Goal: Task Accomplishment & Management: Manage account settings

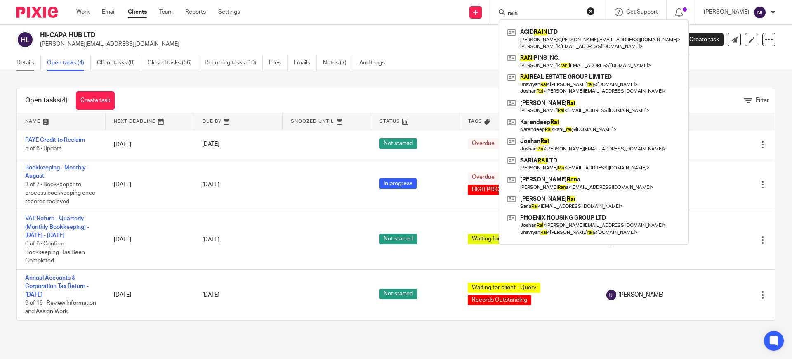
click at [19, 65] on link "Details" at bounding box center [29, 63] width 24 height 16
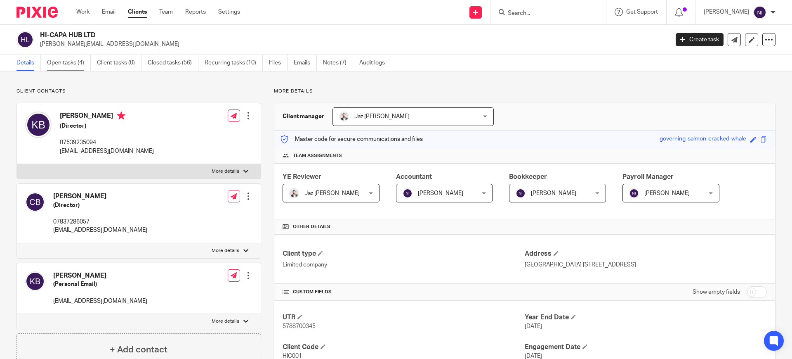
click at [82, 57] on link "Open tasks (4)" at bounding box center [69, 63] width 44 height 16
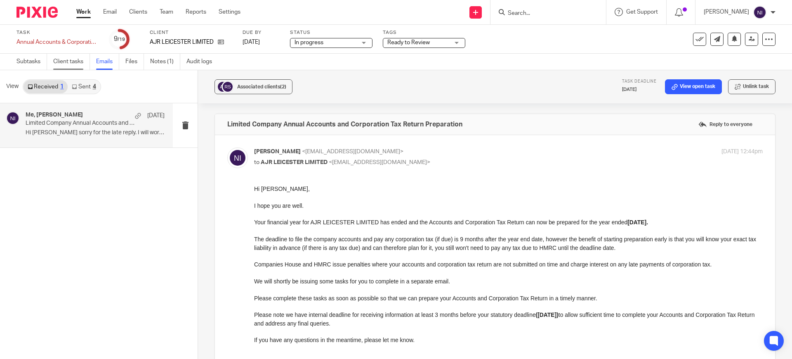
scroll to position [955, 0]
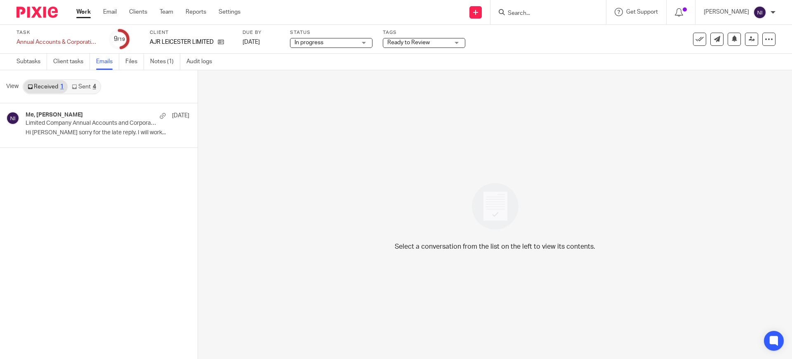
click at [87, 86] on link "Sent 4" at bounding box center [84, 86] width 32 height 13
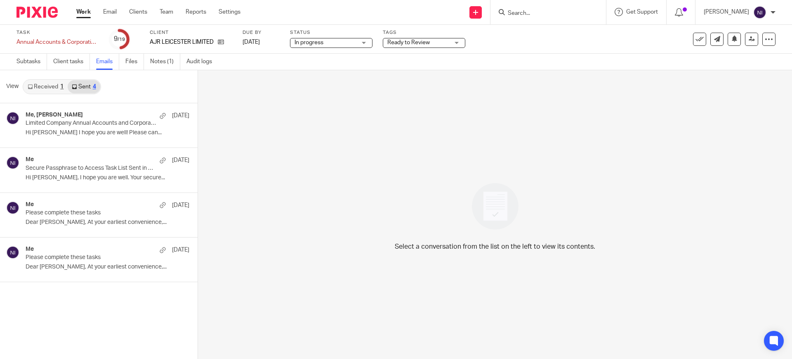
click at [57, 85] on link "Received 1" at bounding box center [46, 86] width 44 height 13
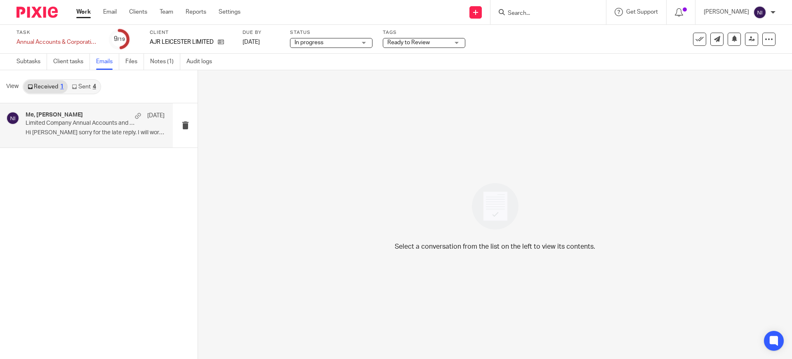
click at [77, 127] on div "Me, Rishi Sadier 19 May Limited Company Annual Accounts and Corporation Tax Ret…" at bounding box center [95, 125] width 139 height 28
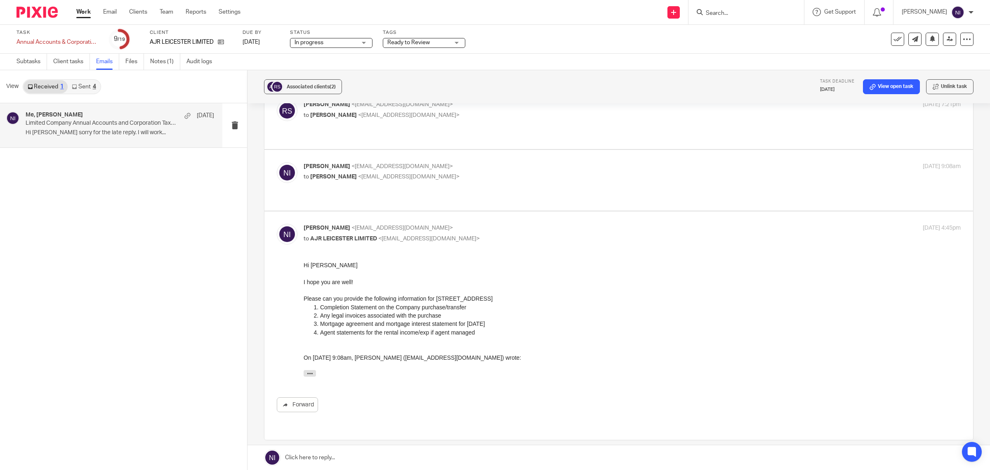
scroll to position [108, 0]
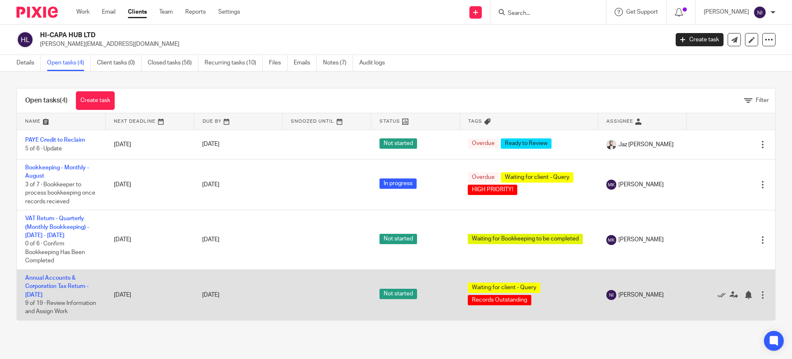
click at [51, 273] on td "Annual Accounts & Corporation Tax Return - [DATE] 9 of 19 · Review Information …" at bounding box center [61, 294] width 89 height 51
click at [53, 276] on link "Annual Accounts & Corporation Tax Return - [DATE]" at bounding box center [57, 286] width 64 height 23
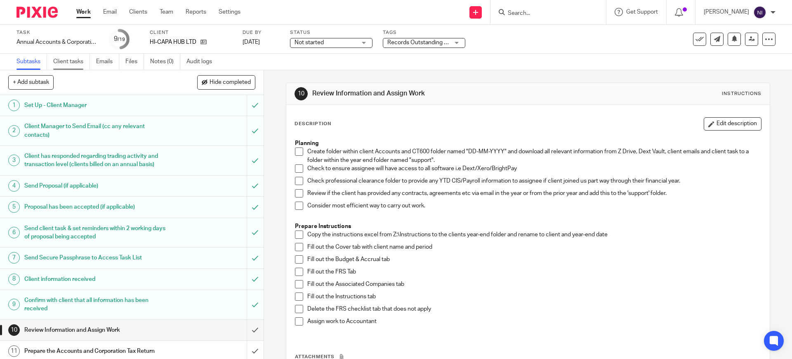
click at [76, 60] on link "Client tasks" at bounding box center [71, 62] width 37 height 16
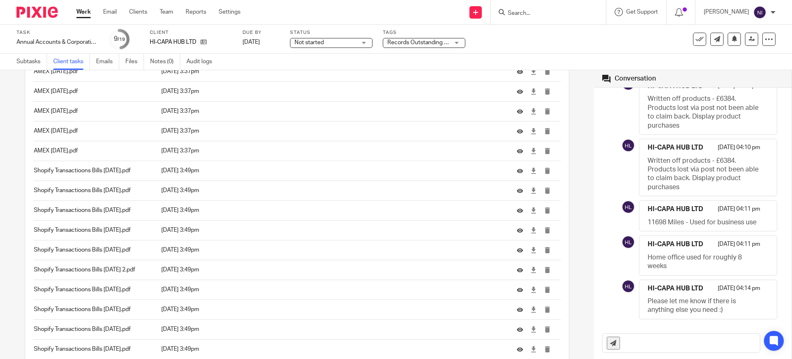
scroll to position [1680, 0]
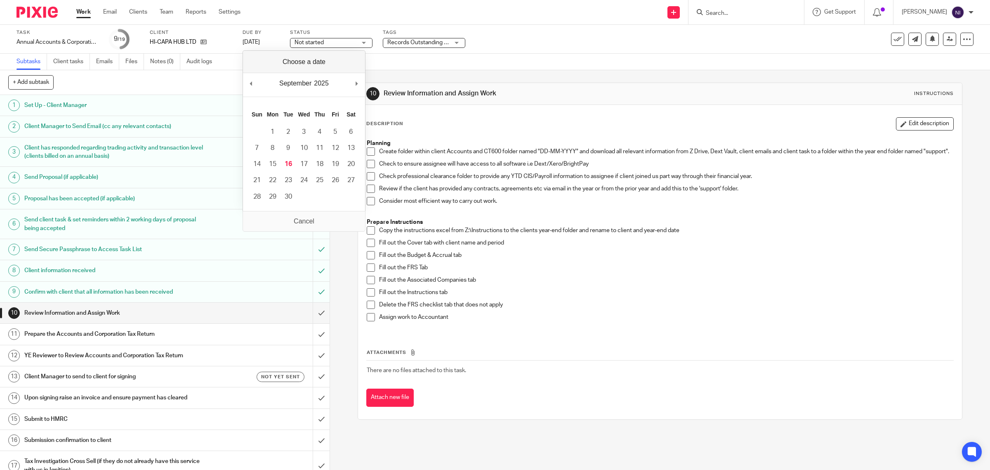
click at [141, 73] on div "+ Add subtask Hide completed Cancel + Add" at bounding box center [165, 82] width 330 height 25
click at [160, 60] on link "Notes (0)" at bounding box center [165, 62] width 30 height 16
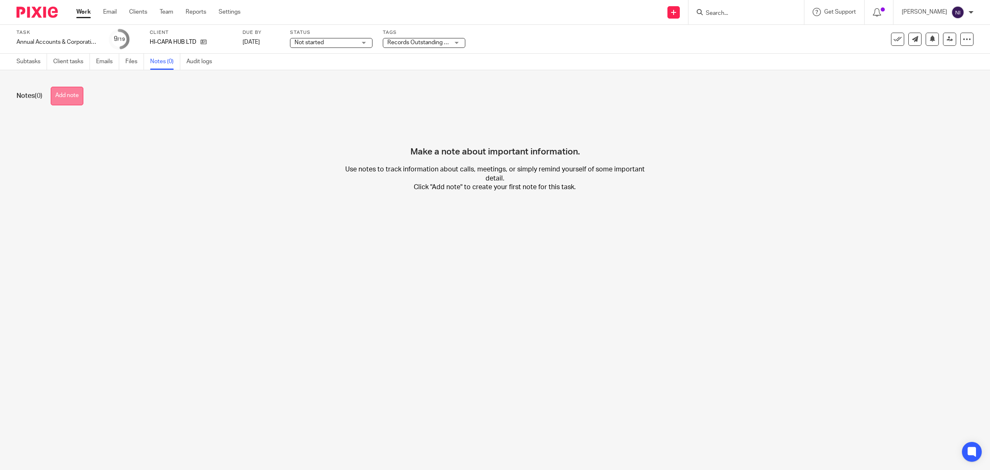
click at [83, 98] on button "Add note" at bounding box center [67, 96] width 33 height 19
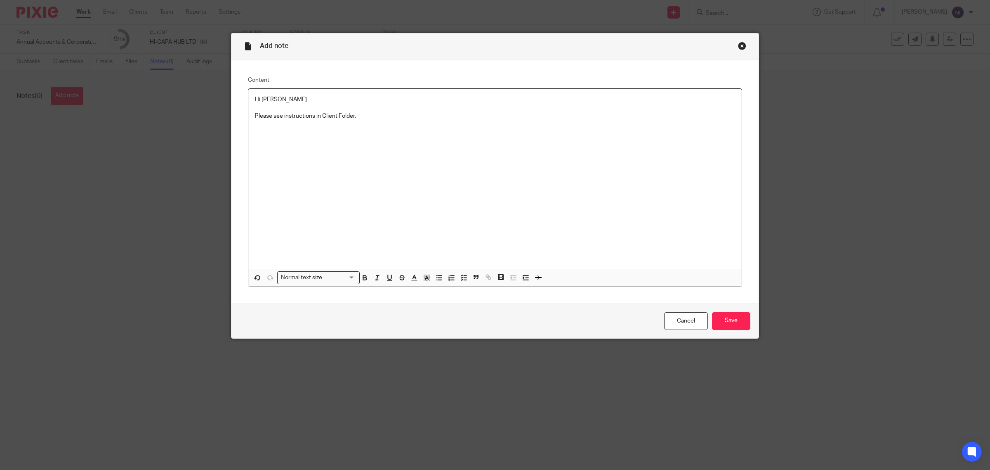
drag, startPoint x: 717, startPoint y: 316, endPoint x: 708, endPoint y: 310, distance: 9.8
click at [717, 316] on input "Save" at bounding box center [731, 321] width 38 height 18
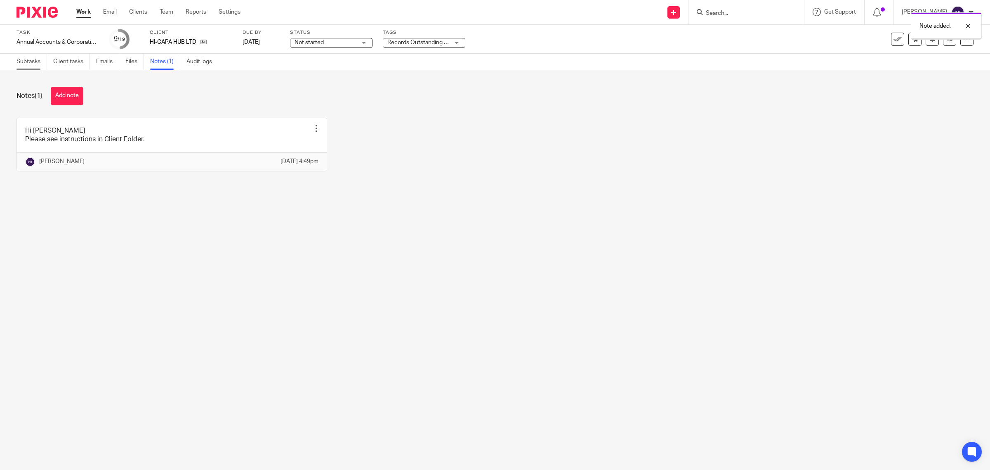
drag, startPoint x: 0, startPoint y: 0, endPoint x: 32, endPoint y: 61, distance: 69.0
click at [32, 61] on link "Subtasks" at bounding box center [32, 62] width 31 height 16
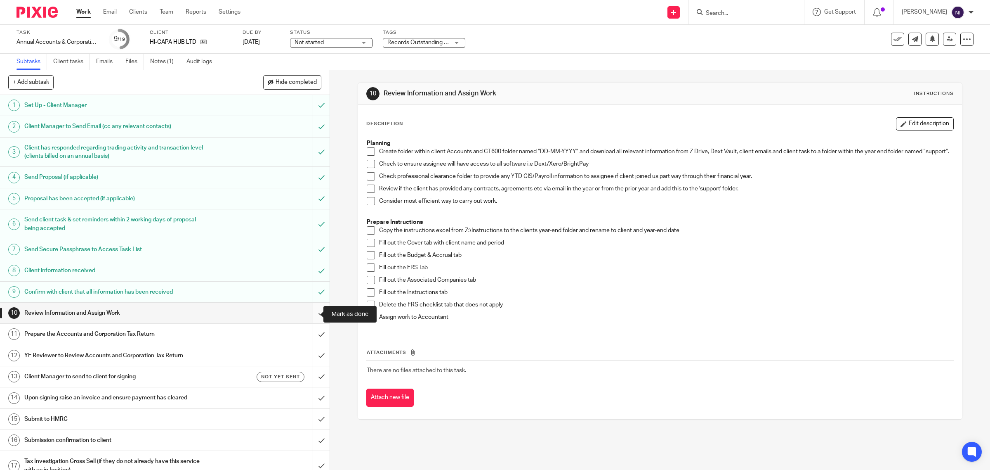
click at [311, 310] on input "submit" at bounding box center [165, 312] width 330 height 21
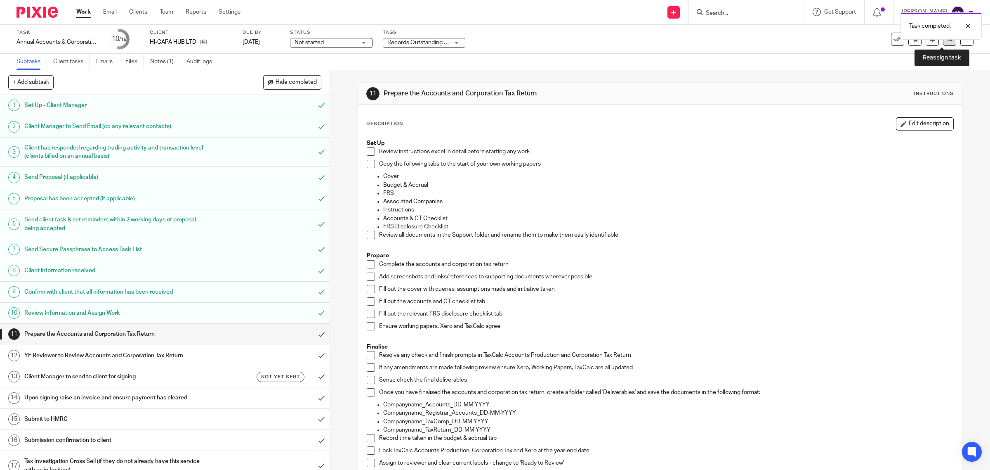
click at [947, 40] on icon at bounding box center [950, 39] width 6 height 6
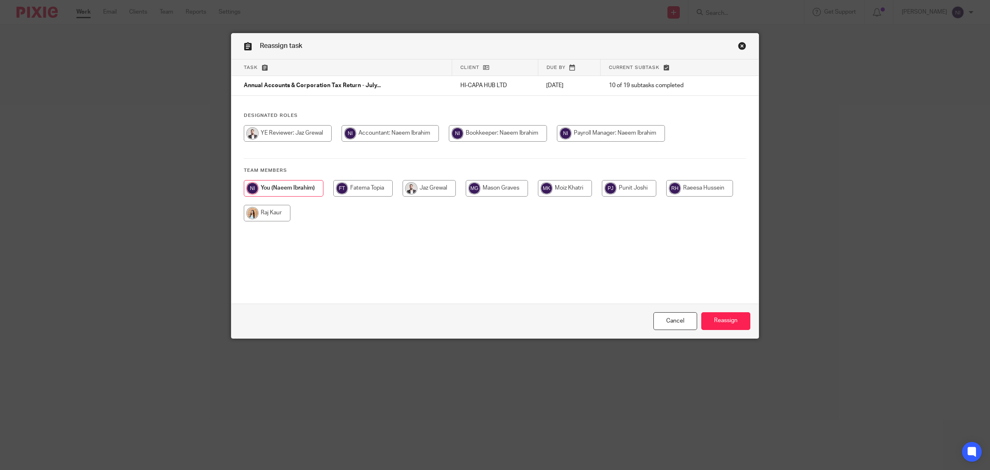
click at [605, 190] on input "radio" at bounding box center [629, 188] width 54 height 17
radio input "true"
click at [741, 320] on input "Reassign" at bounding box center [725, 321] width 49 height 18
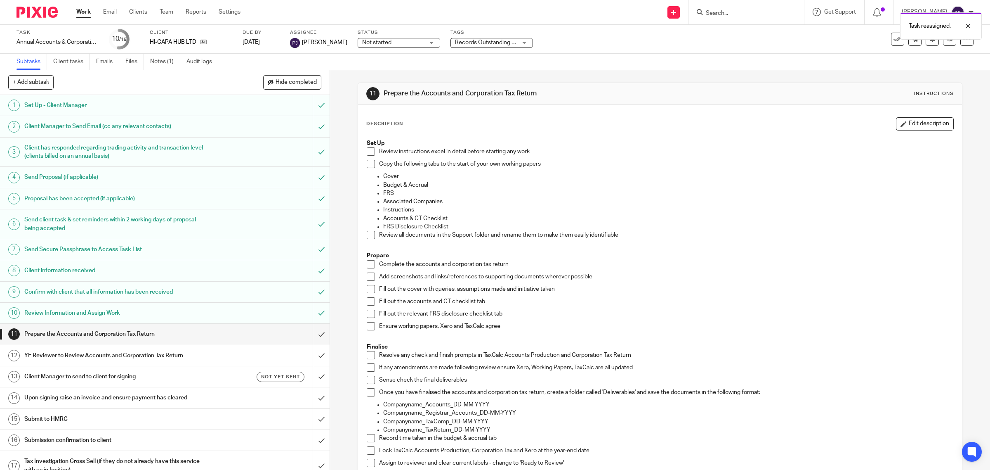
scroll to position [108, 0]
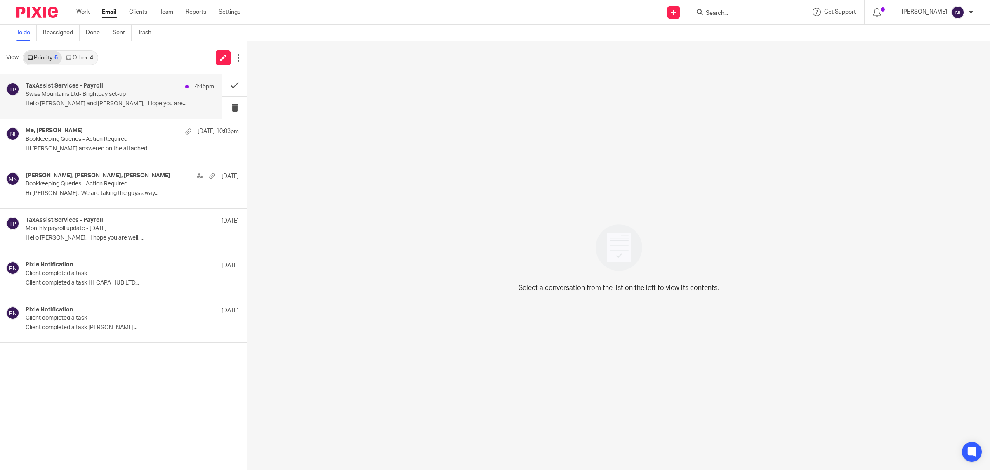
click at [95, 94] on p "Swiss Mountains Ltd- Brightpay set-up" at bounding box center [101, 94] width 151 height 7
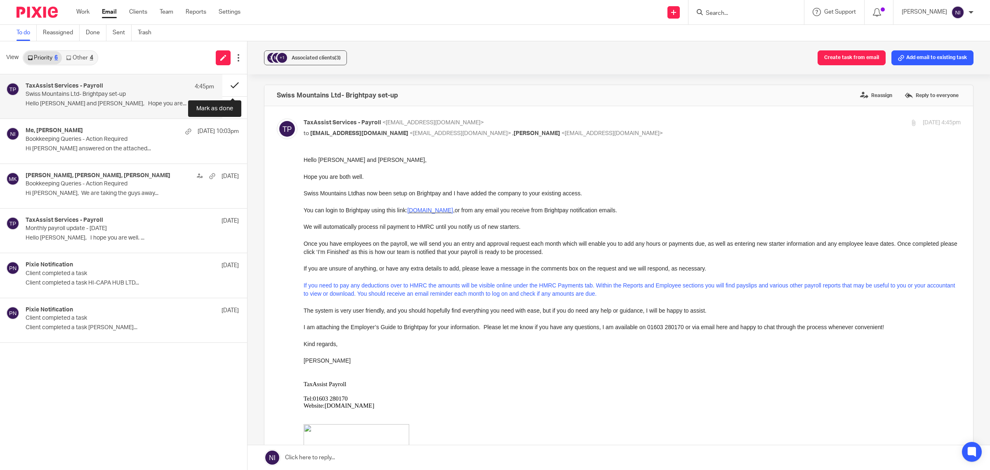
click at [232, 81] on button at bounding box center [234, 85] width 25 height 22
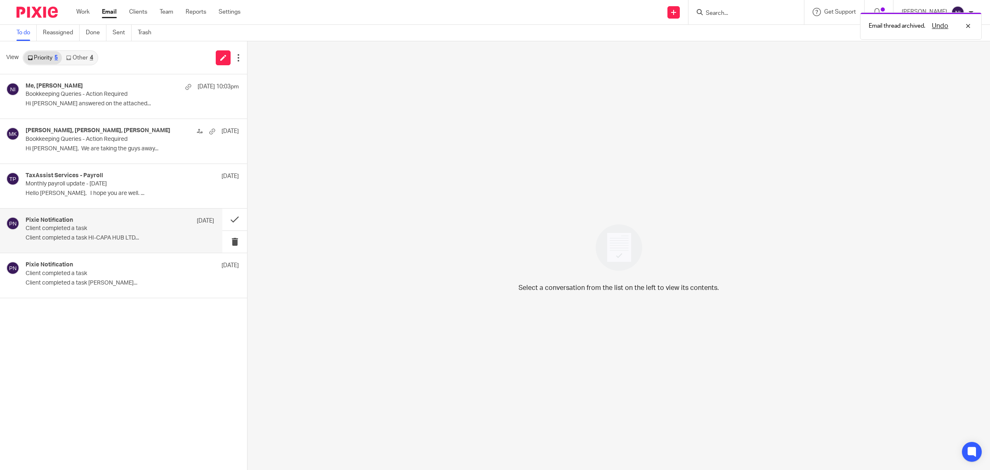
click at [153, 230] on p "Client completed a task" at bounding box center [101, 228] width 151 height 7
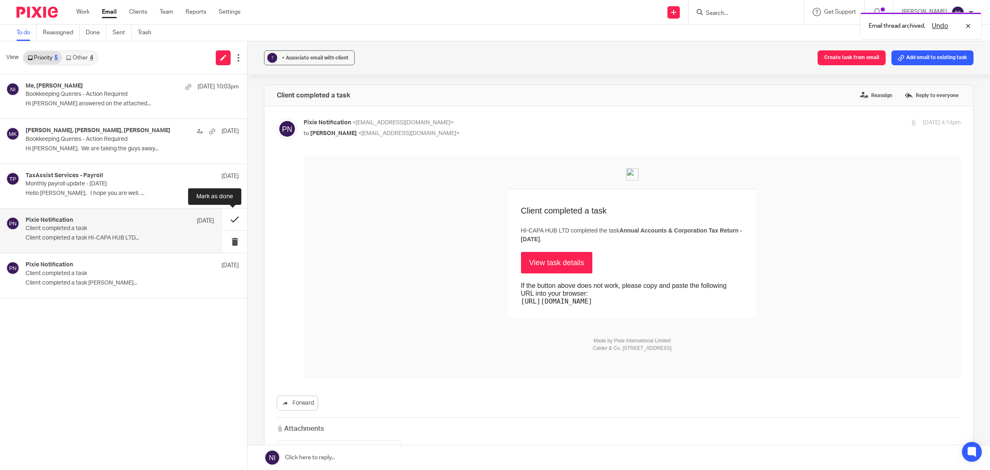
click at [231, 222] on button at bounding box center [234, 219] width 25 height 22
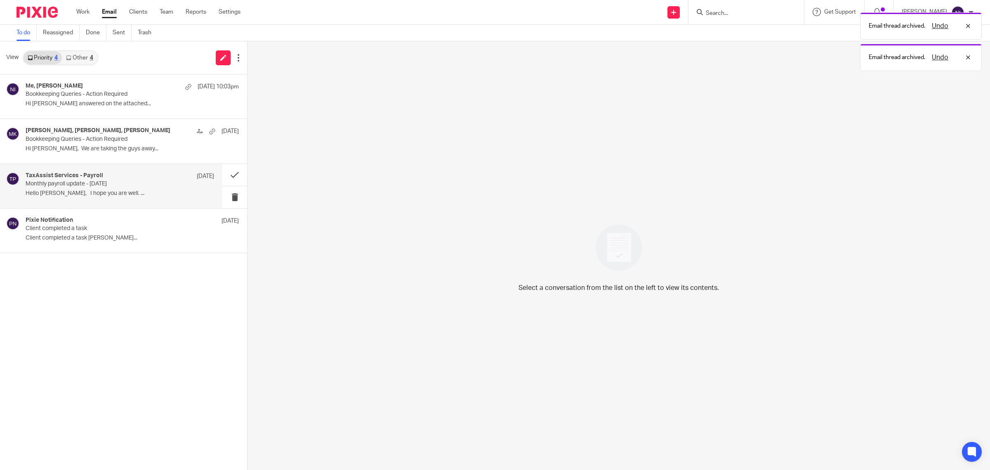
click at [126, 192] on p "Hello [PERSON_NAME], I hope you are well. ..." at bounding box center [120, 193] width 189 height 7
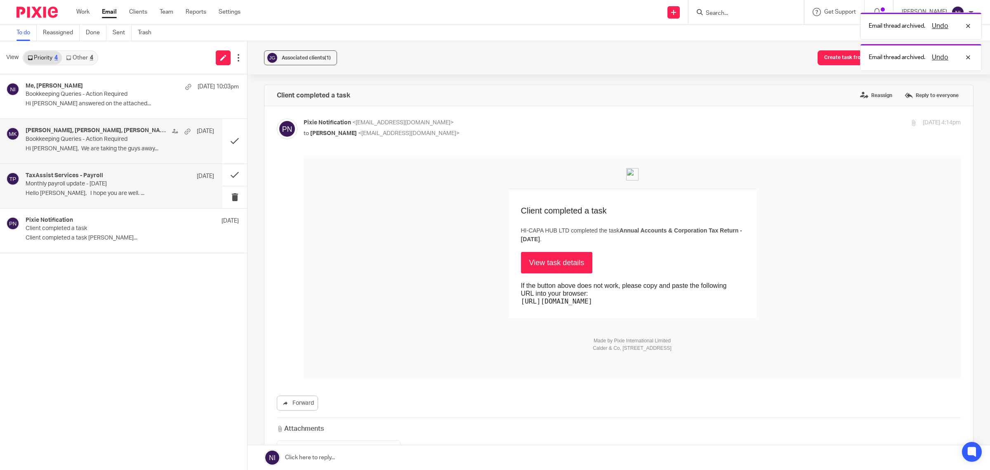
click at [103, 144] on div "Dan Poynton, Moiz Khatri, Sam Butlin 10 Sep Bookkeeping Queries - Action Requir…" at bounding box center [120, 141] width 189 height 28
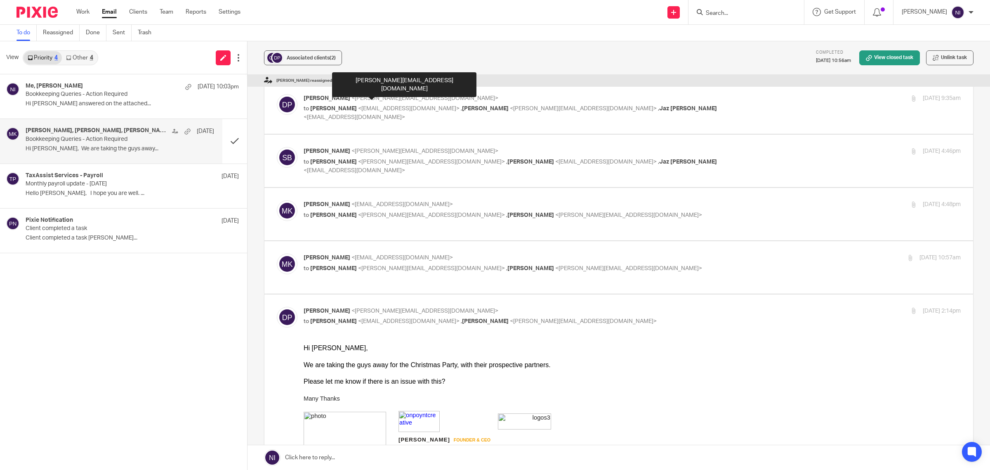
scroll to position [155, 0]
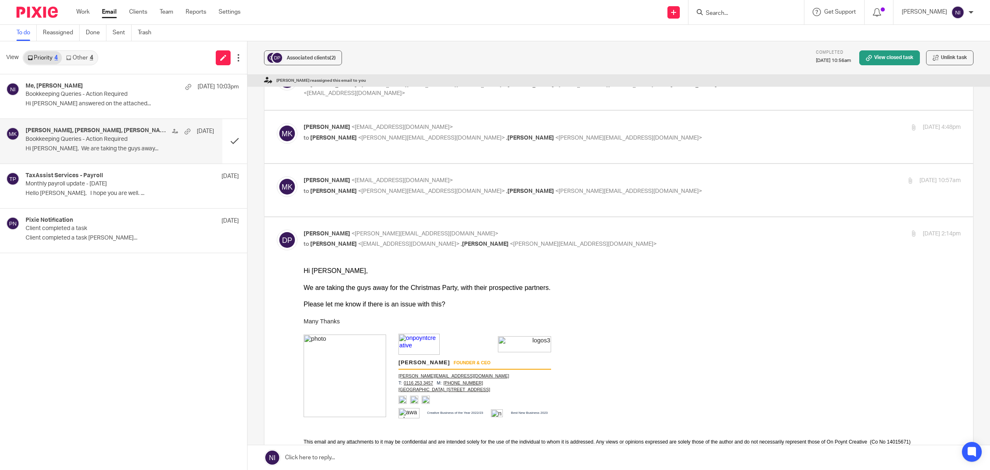
click at [640, 202] on div "Moiz Khatri <moizkhatri@taxassist.co.uk> to Sam Butlin <sam@onpoyntcreative.com…" at bounding box center [619, 190] width 684 height 28
click at [640, 195] on p "to Sam Butlin <sam@onpoyntcreative.com> , Daniel Poynton <dan@onpoyntcreative.c…" at bounding box center [523, 191] width 438 height 9
checkbox input "true"
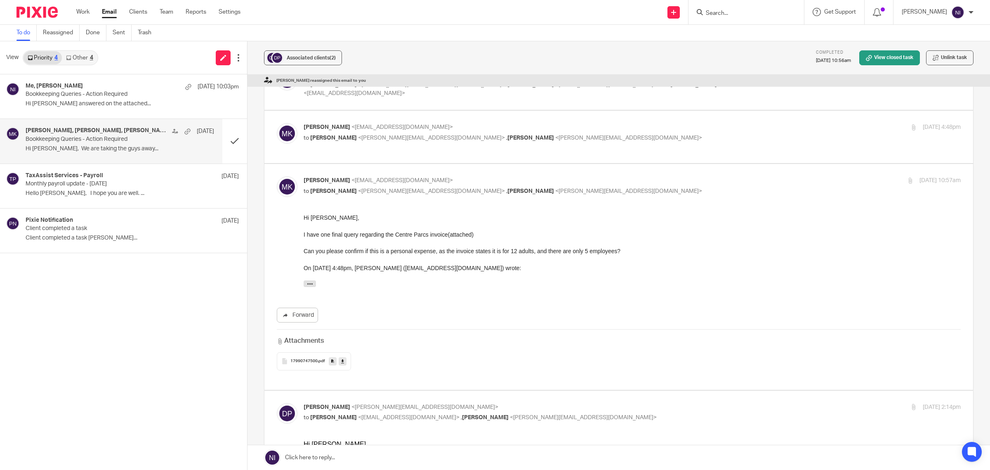
scroll to position [0, 0]
click at [616, 139] on p "to Sam Butlin <sam@onpoyntcreative.com> , Daniel Poynton <dan@onpoyntcreative.c…" at bounding box center [523, 138] width 438 height 9
checkbox input "true"
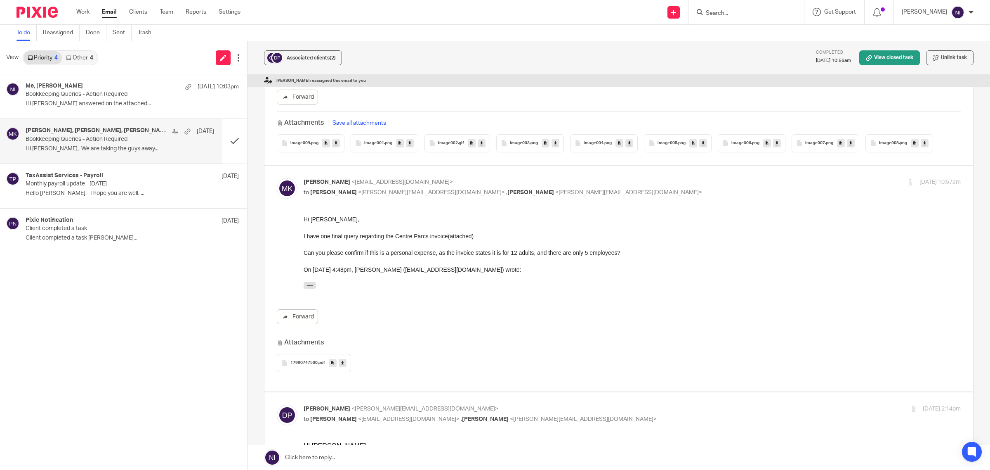
scroll to position [309, 0]
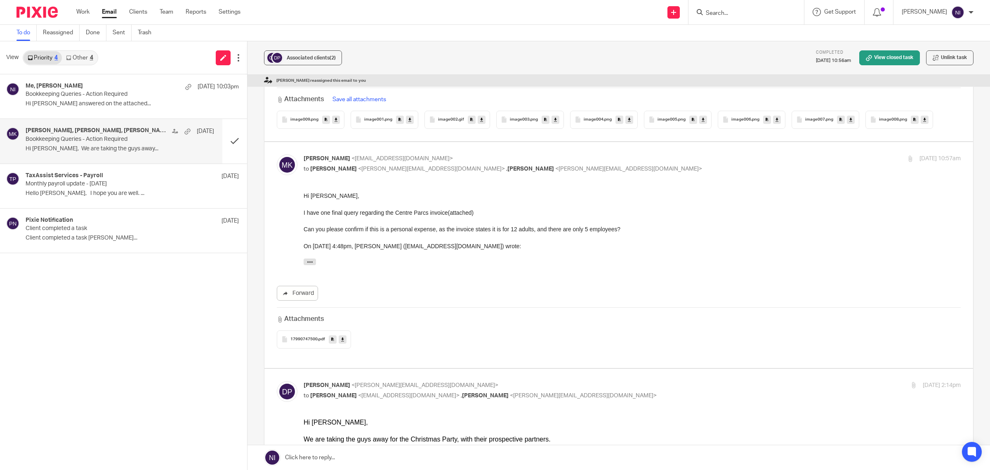
click at [341, 339] on icon at bounding box center [342, 339] width 3 height 6
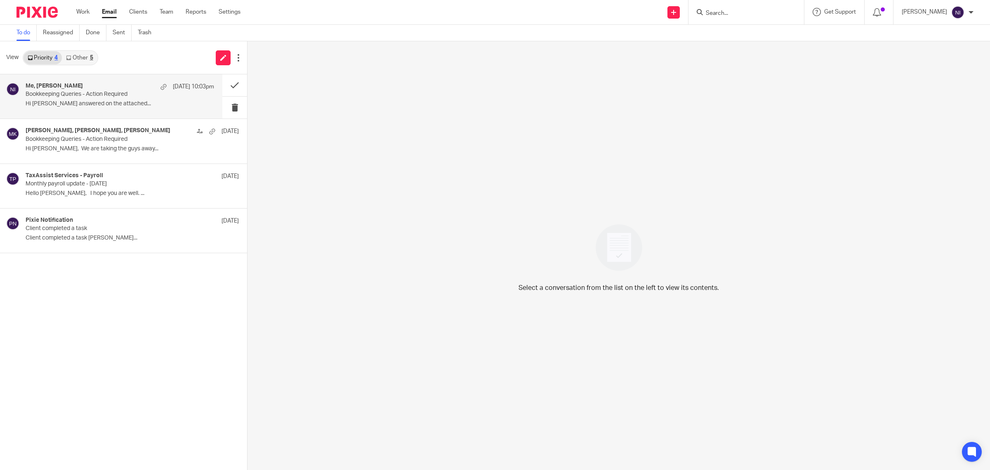
click at [106, 104] on p "Hi [PERSON_NAME] answered on the attached..." at bounding box center [120, 103] width 189 height 7
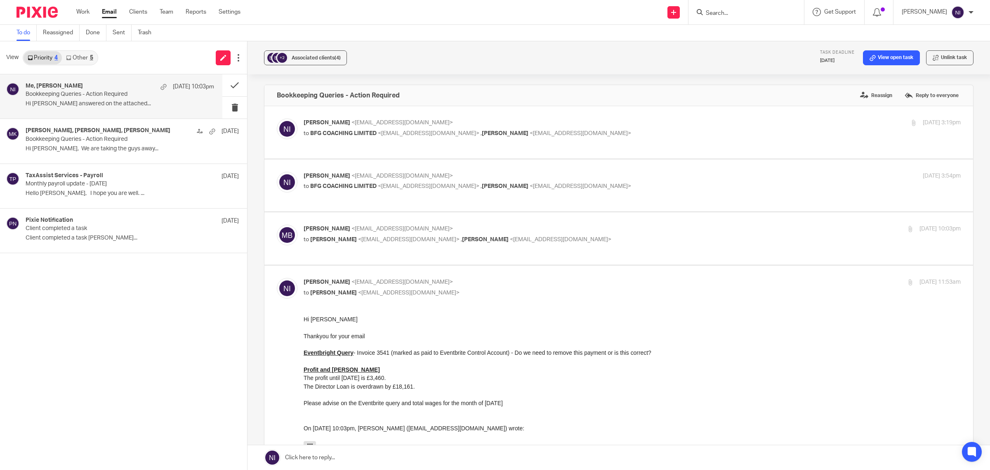
click at [89, 52] on link "Other 5" at bounding box center [79, 57] width 35 height 13
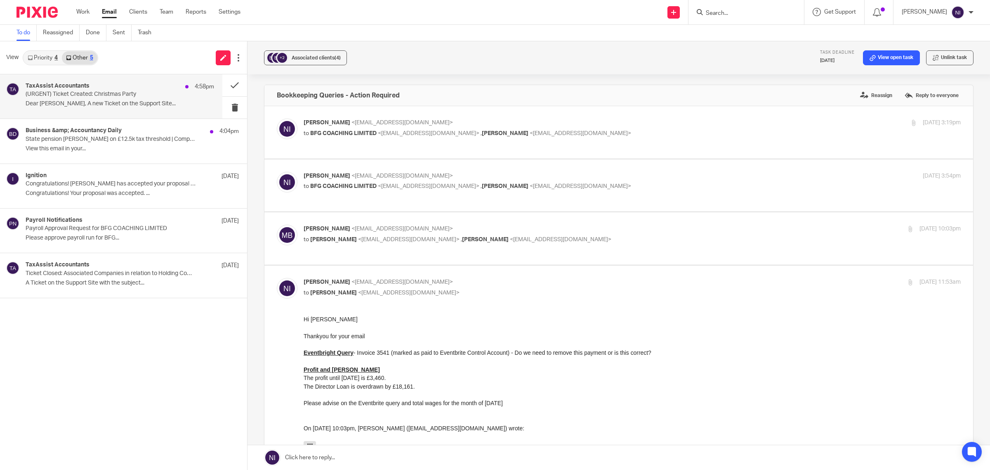
click at [102, 97] on p "(URGENT) Ticket Created: Christmas Party" at bounding box center [101, 94] width 151 height 7
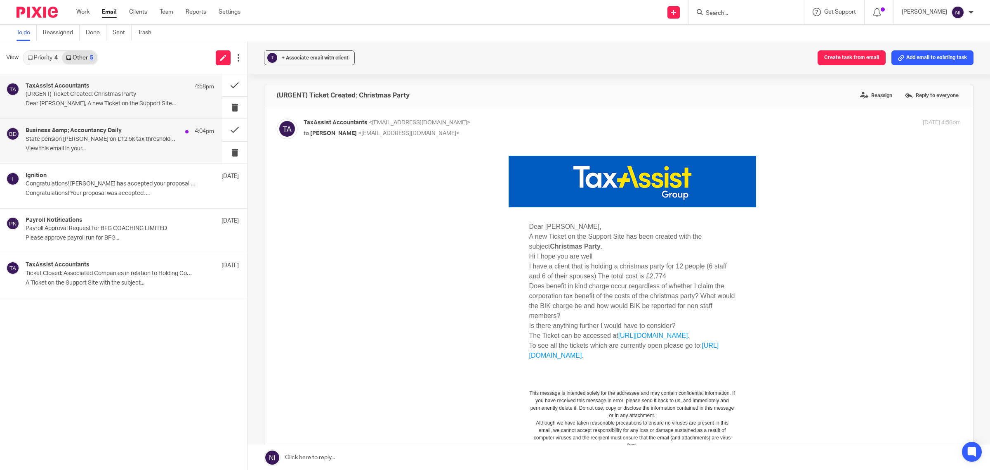
click at [158, 139] on p "State pension teeters on £12.5k tax threshold | Companies House portal to repor…" at bounding box center [101, 139] width 151 height 7
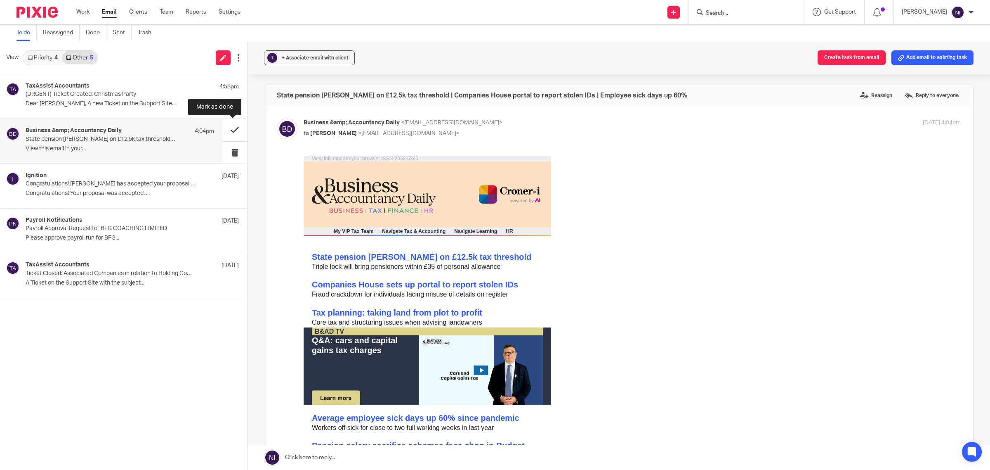
click at [229, 129] on button at bounding box center [234, 130] width 25 height 22
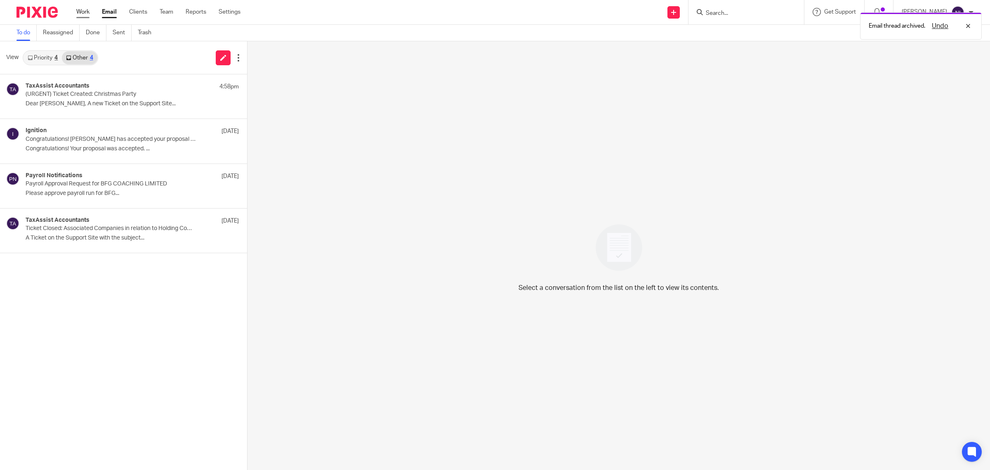
click at [81, 8] on link "Work" at bounding box center [82, 12] width 13 height 8
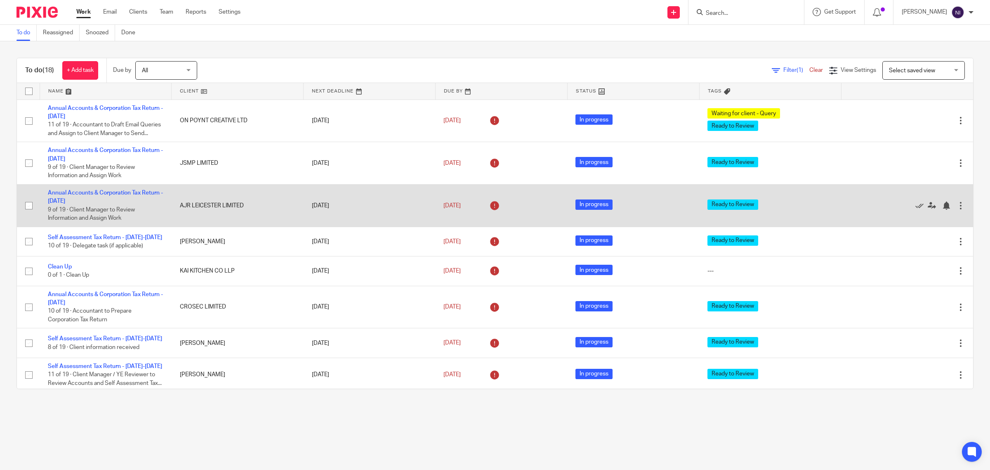
click at [90, 205] on td "Annual Accounts & Corporation Tax Return - [DATE] 9 of 19 · Client Manager to R…" at bounding box center [106, 205] width 132 height 42
click at [90, 197] on link "Annual Accounts & Corporation Tax Return - [DATE]" at bounding box center [105, 197] width 115 height 14
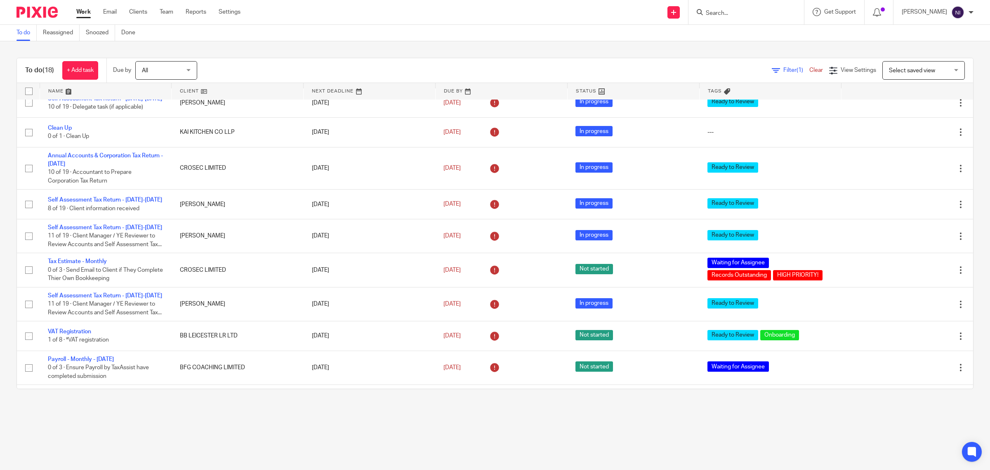
scroll to position [155, 0]
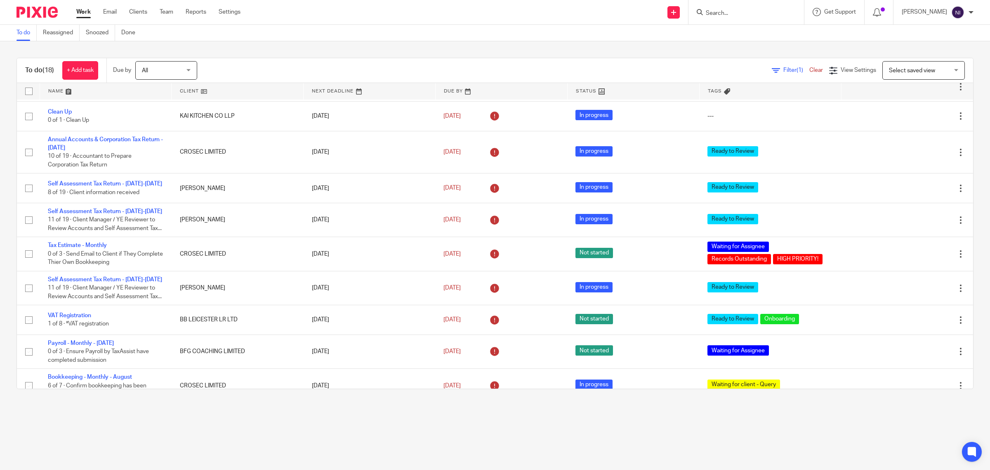
click at [58, 89] on link at bounding box center [106, 91] width 132 height 17
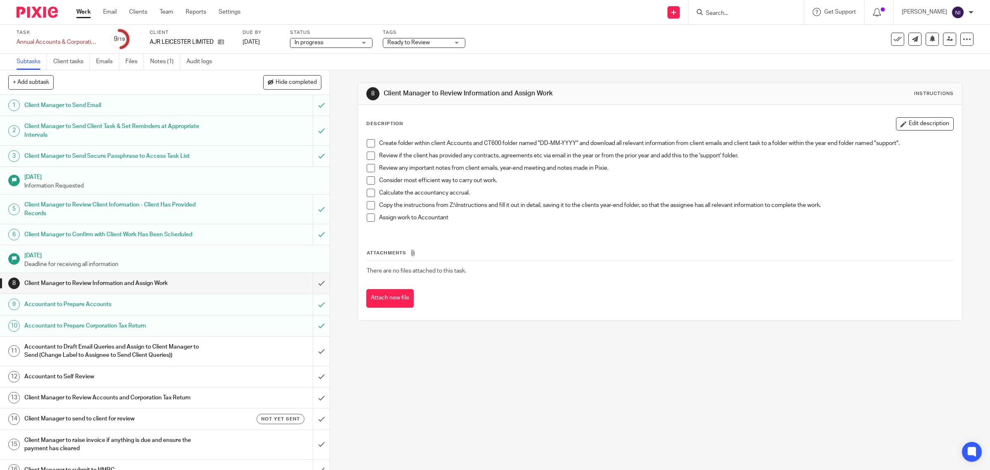
click at [456, 43] on div "Ready to Review" at bounding box center [424, 43] width 83 height 10
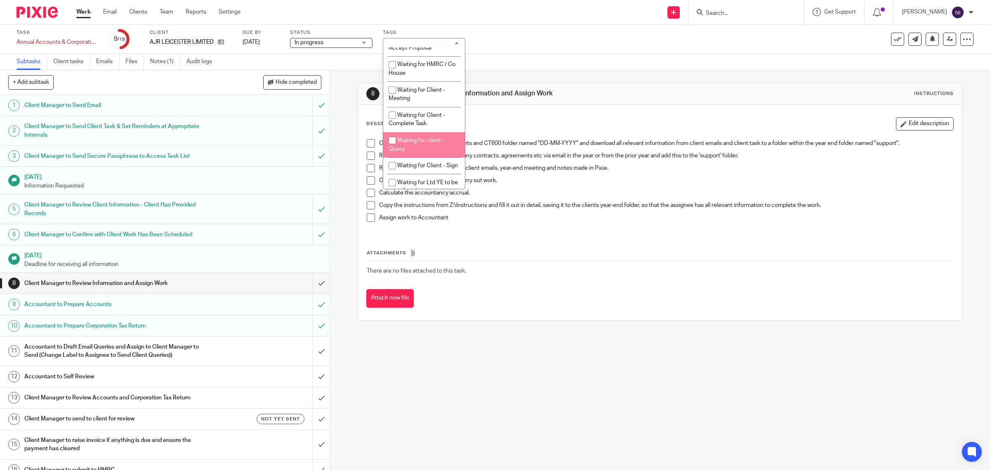
click at [417, 157] on li "Waiting for client - Query" at bounding box center [424, 144] width 82 height 25
checkbox input "true"
click at [533, 395] on div "8 Client Manager to Review Information and Assign Work Instructions Description…" at bounding box center [660, 269] width 660 height 399
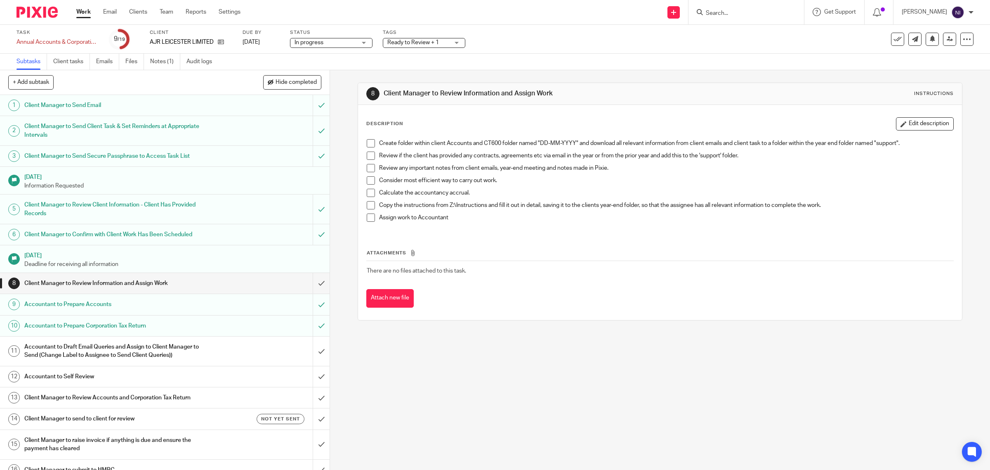
click at [78, 13] on link "Work" at bounding box center [83, 12] width 14 height 8
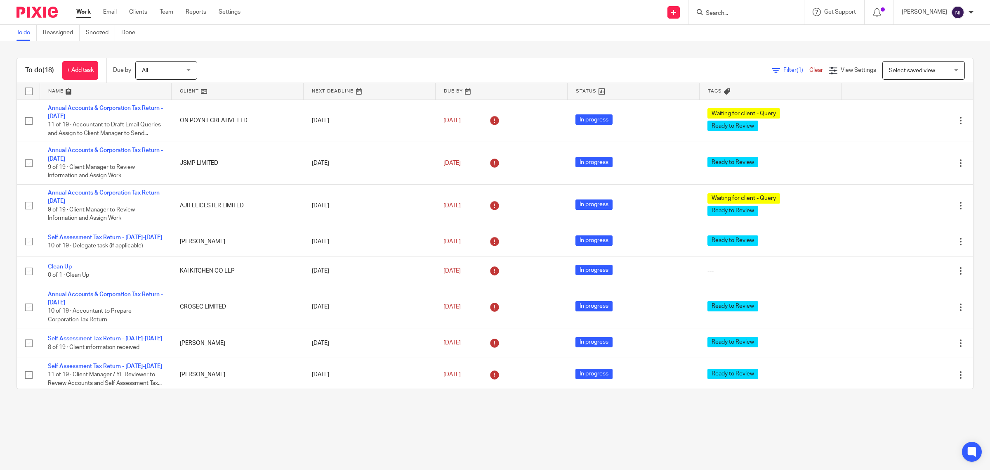
click at [53, 92] on link at bounding box center [106, 91] width 132 height 17
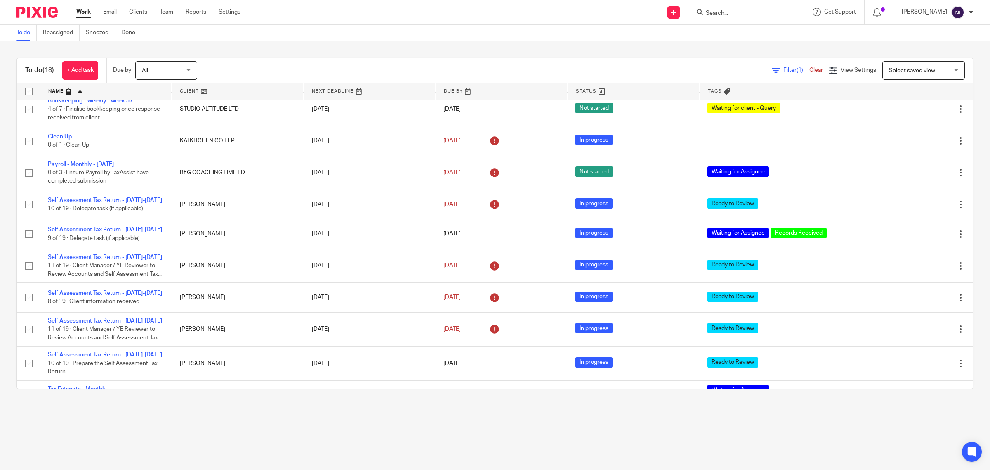
scroll to position [309, 0]
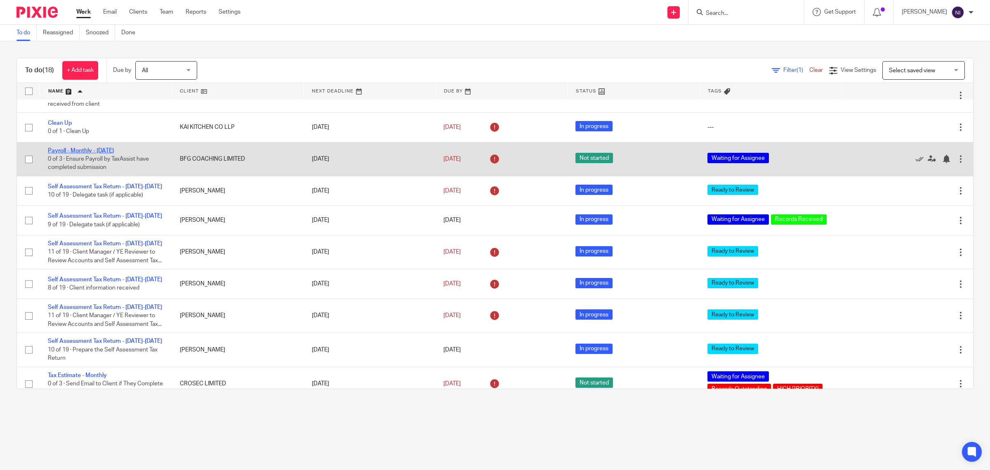
click at [81, 153] on link "Payroll - Monthly - [DATE]" at bounding box center [81, 151] width 66 height 6
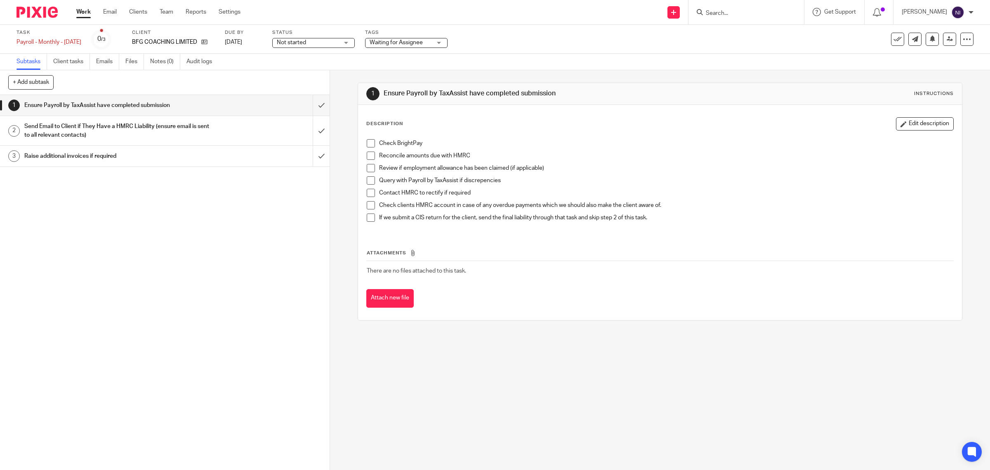
click at [423, 40] on span "Waiting for Assignee" at bounding box center [396, 43] width 53 height 6
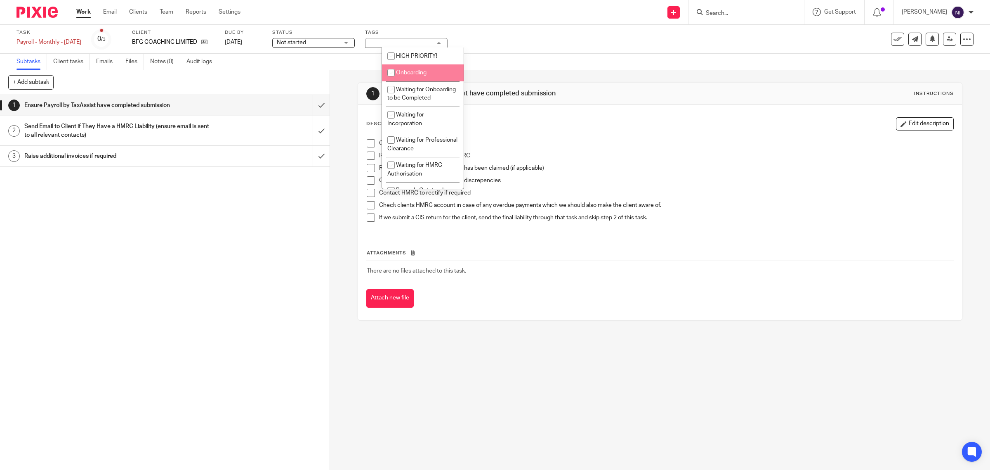
drag, startPoint x: 455, startPoint y: 69, endPoint x: 458, endPoint y: 76, distance: 7.6
click at [458, 76] on ul "HIGH PRIORITY! Onboarding Waiting for Onboarding to be Completed Waiting for In…" at bounding box center [423, 117] width 82 height 141
click at [444, 84] on span "Waiting for Assignee" at bounding box center [422, 81] width 53 height 6
checkbox input "false"
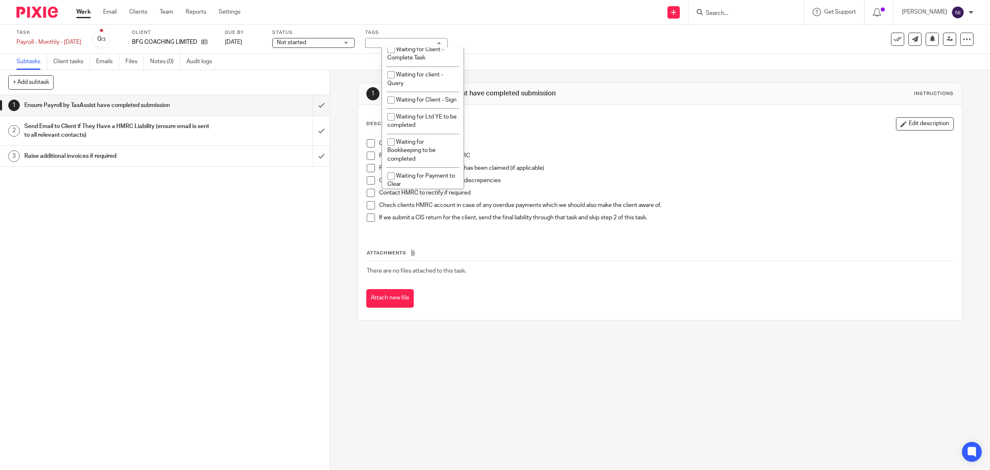
scroll to position [452, 0]
click at [420, 91] on li "Waiting for client - Query" at bounding box center [423, 78] width 82 height 25
checkbox input "true"
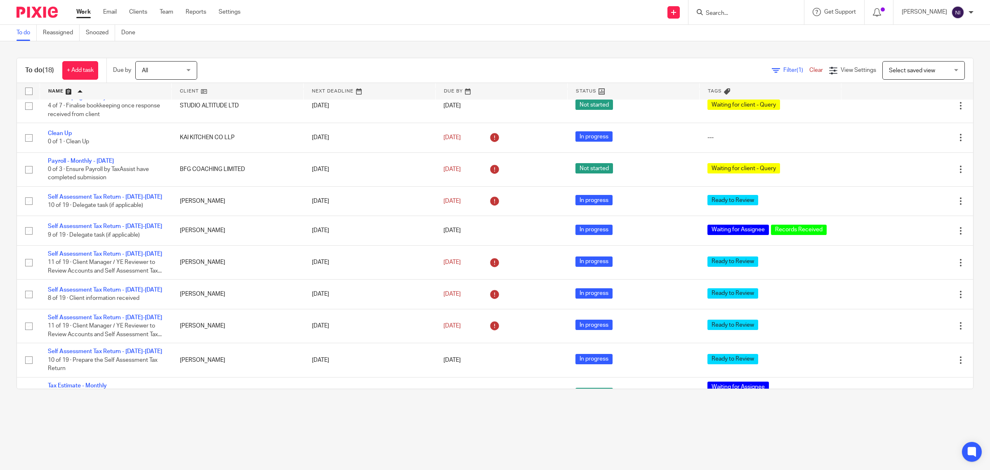
scroll to position [309, 0]
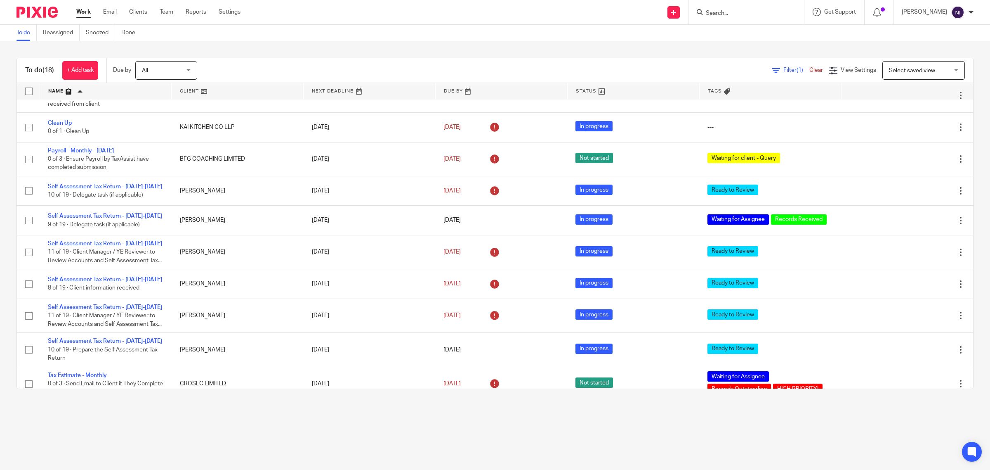
click at [112, 7] on div "Work Email Clients Team Reports Settings Work Email Clients Team Reports Settin…" at bounding box center [160, 12] width 185 height 24
click at [112, 11] on link "Email" at bounding box center [110, 12] width 14 height 8
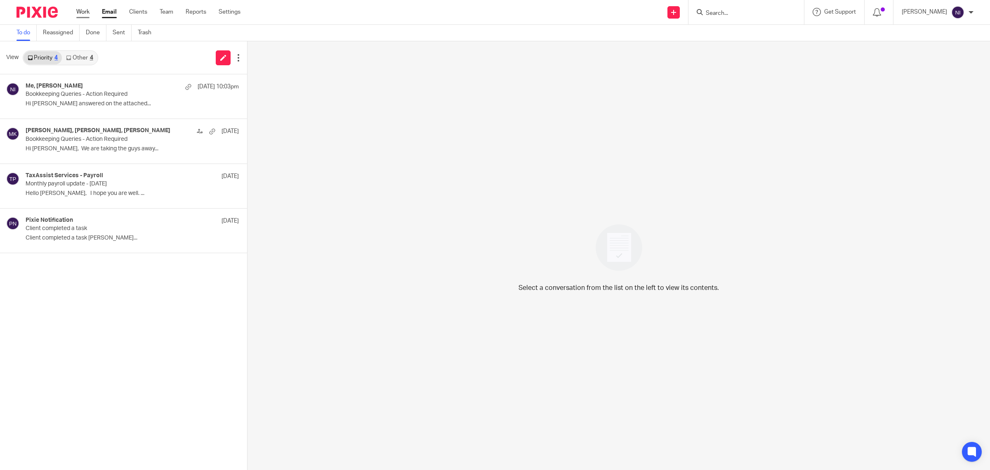
click at [87, 11] on link "Work" at bounding box center [82, 12] width 13 height 8
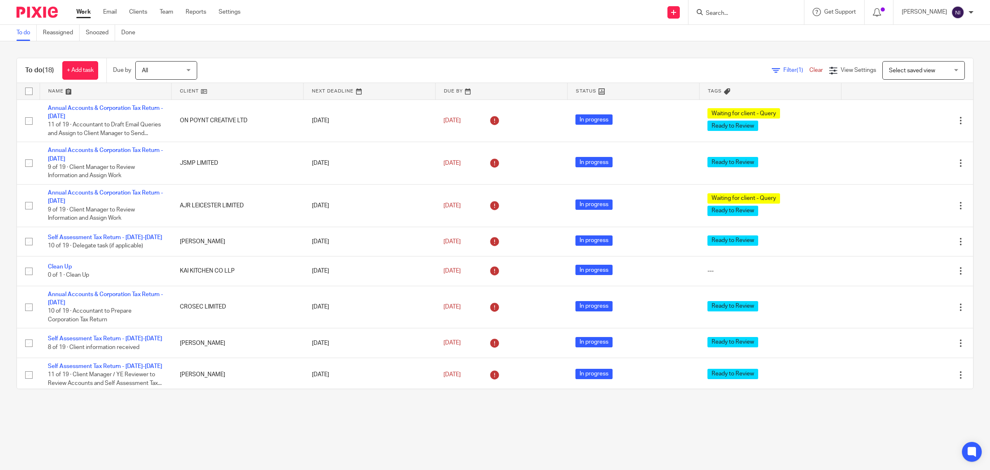
click at [59, 92] on link at bounding box center [106, 91] width 132 height 17
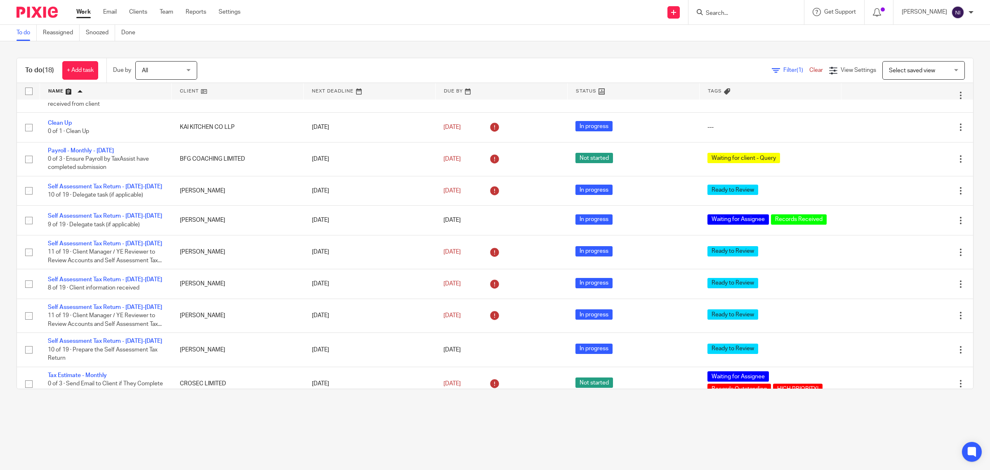
scroll to position [384, 0]
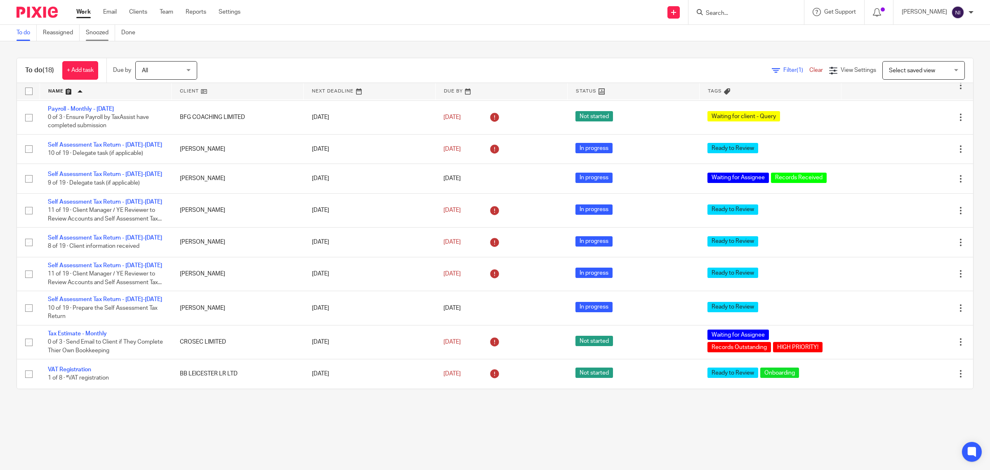
click at [104, 31] on link "Snoozed" at bounding box center [100, 33] width 29 height 16
click at [108, 28] on link "Snoozed" at bounding box center [100, 33] width 29 height 16
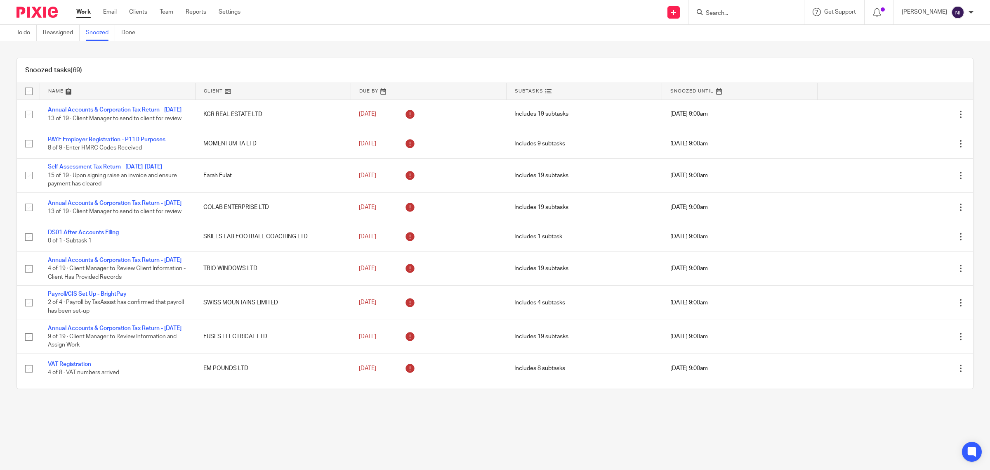
click at [54, 95] on link at bounding box center [117, 91] width 155 height 17
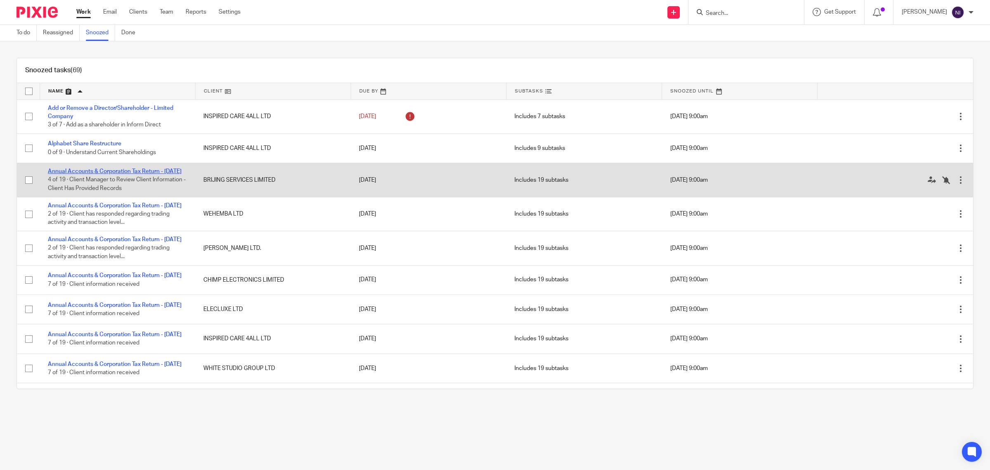
click at [71, 170] on link "Annual Accounts & Corporation Tax Return - [DATE]" at bounding box center [115, 171] width 134 height 6
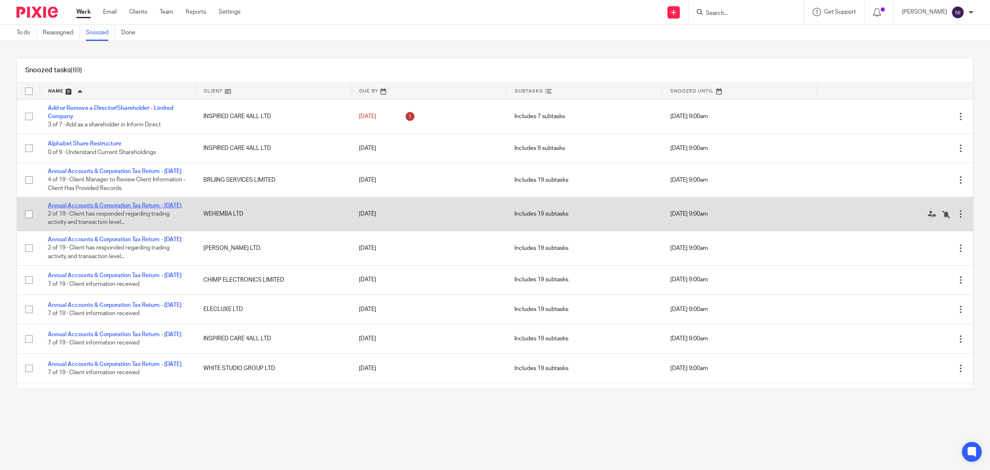
click at [145, 208] on link "Annual Accounts & Corporation Tax Return - August 31, 2025" at bounding box center [115, 206] width 134 height 6
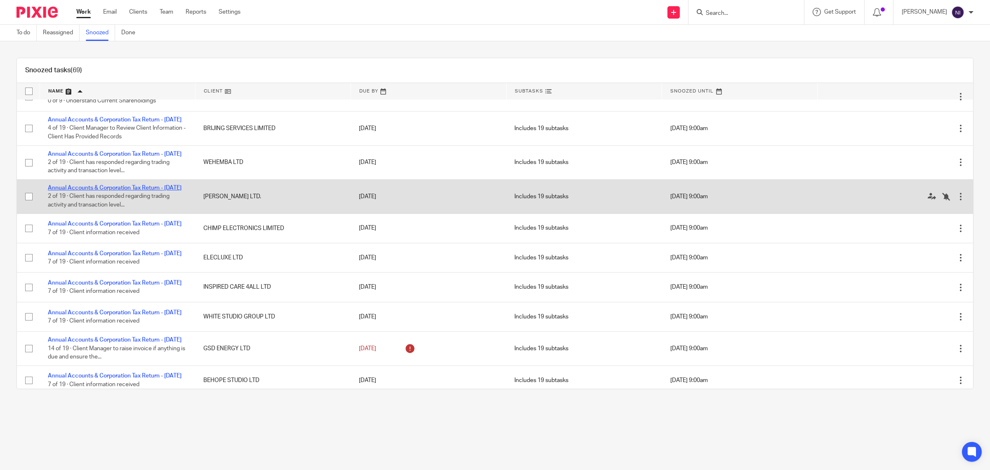
click at [74, 191] on link "Annual Accounts & Corporation Tax Return - August 31, 2025" at bounding box center [115, 188] width 134 height 6
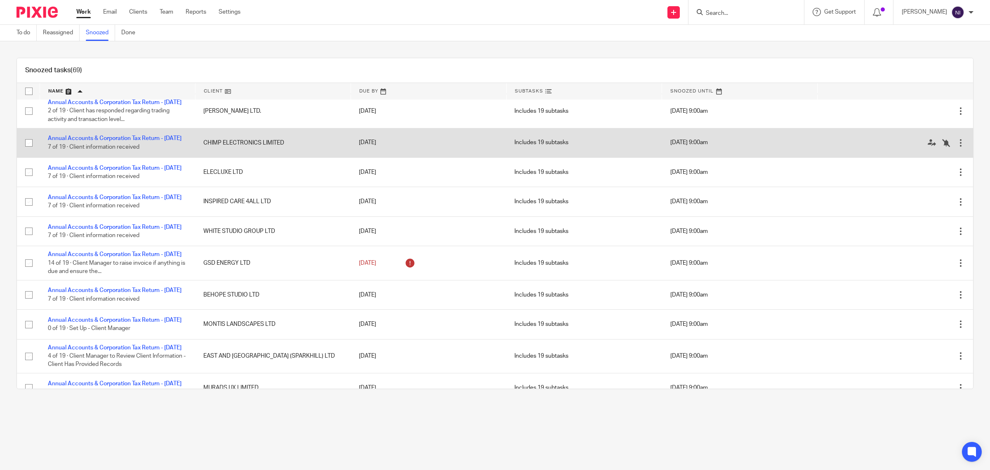
scroll to position [155, 0]
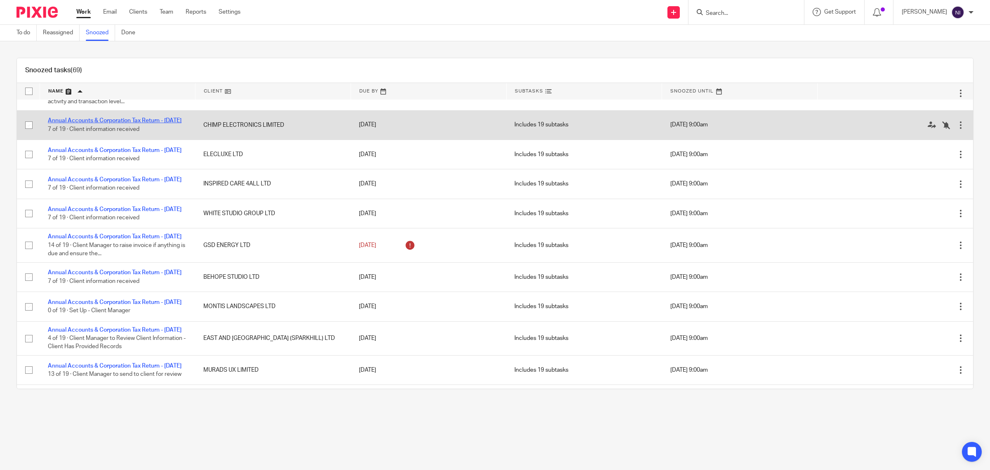
click at [137, 123] on link "Annual Accounts & Corporation Tax Return - August 31, 2025" at bounding box center [115, 121] width 134 height 6
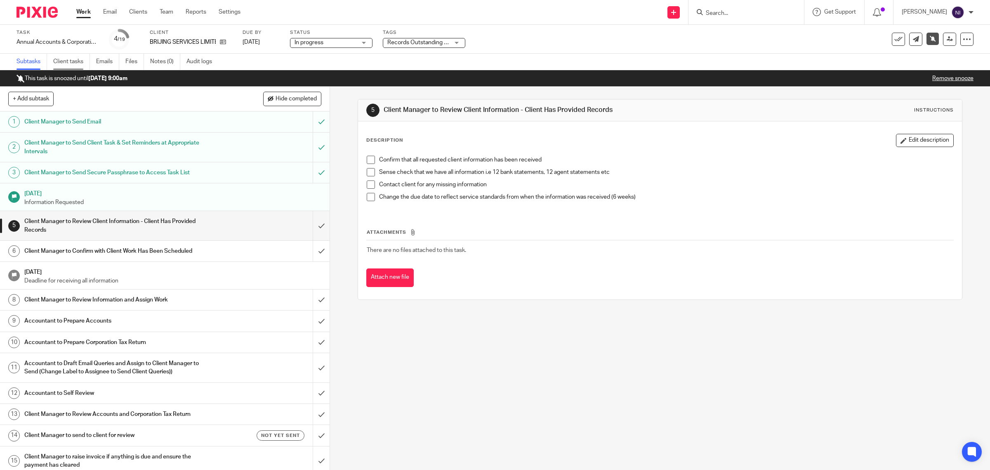
click at [68, 63] on link "Client tasks" at bounding box center [71, 62] width 37 height 16
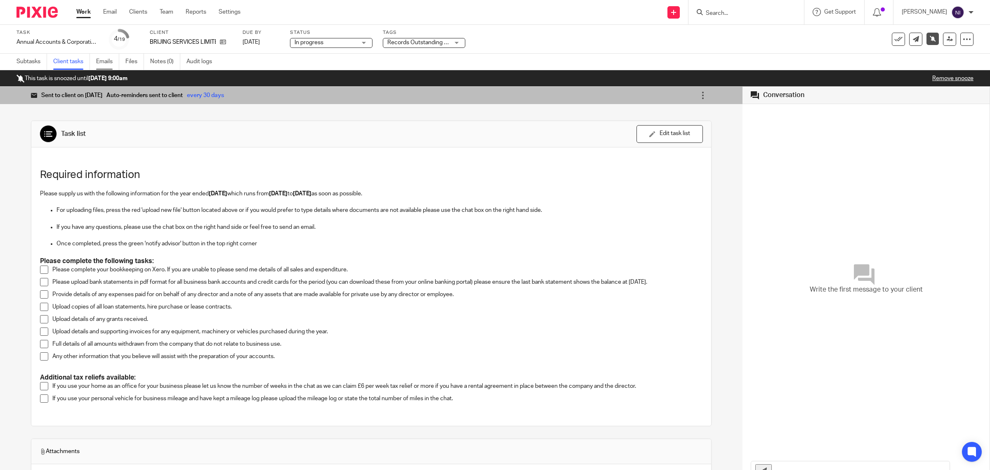
click at [111, 58] on link "Emails" at bounding box center [107, 62] width 23 height 16
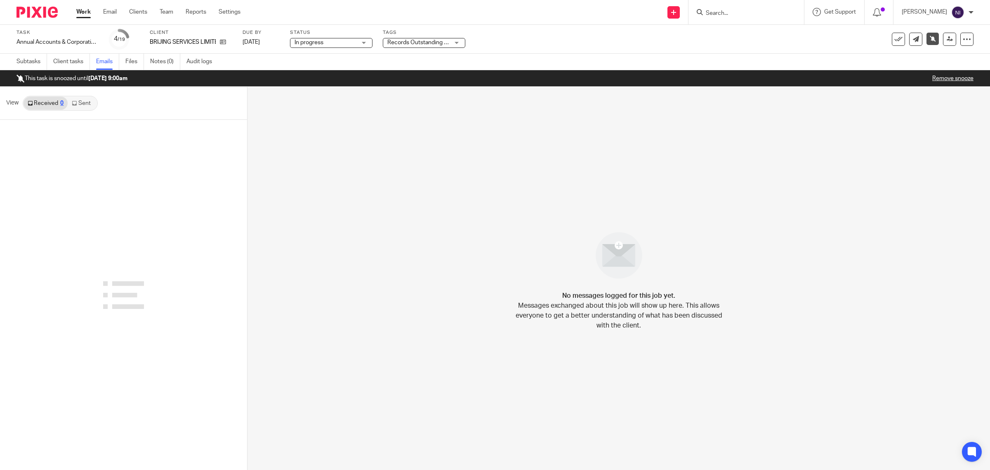
click at [91, 102] on link "Sent" at bounding box center [82, 103] width 29 height 13
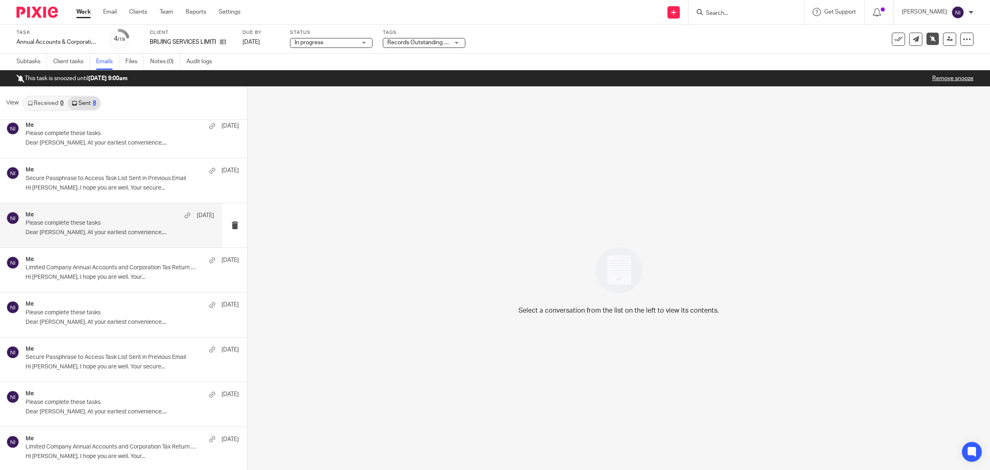
scroll to position [8, 0]
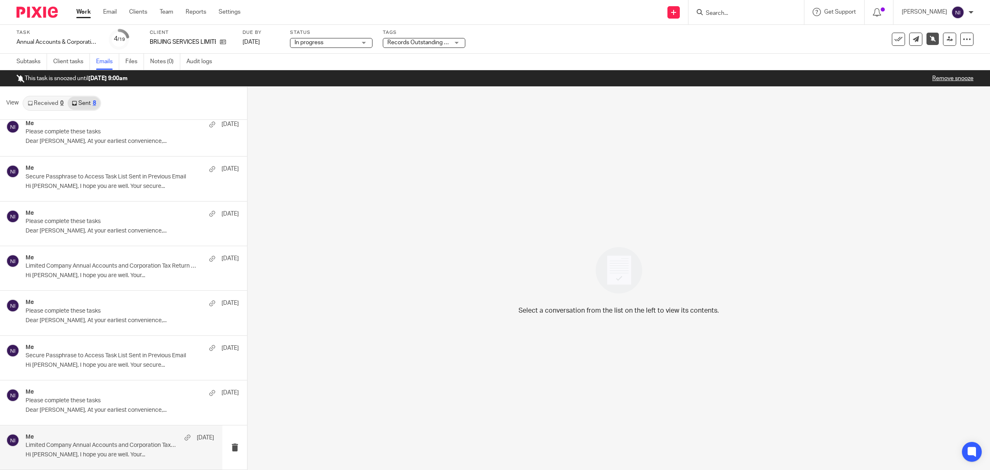
click at [71, 456] on p "Hi Brij, I hope you are well. Your..." at bounding box center [120, 454] width 189 height 7
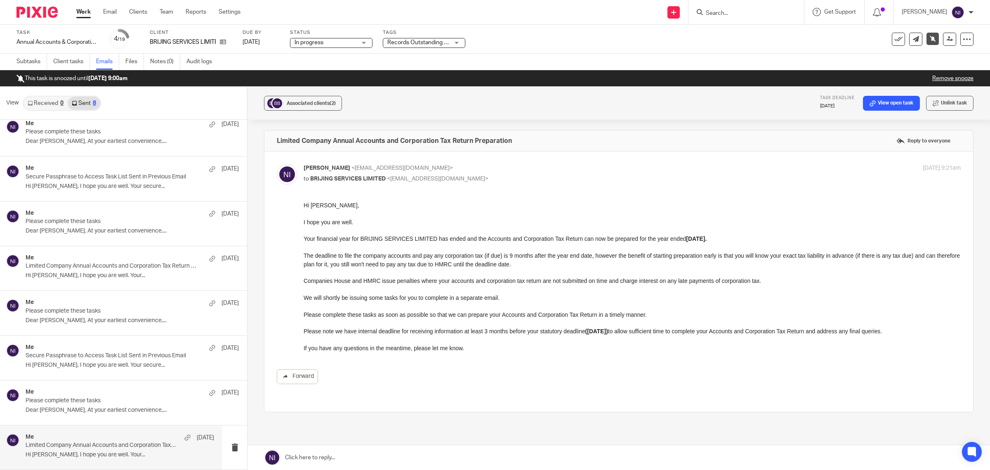
scroll to position [0, 0]
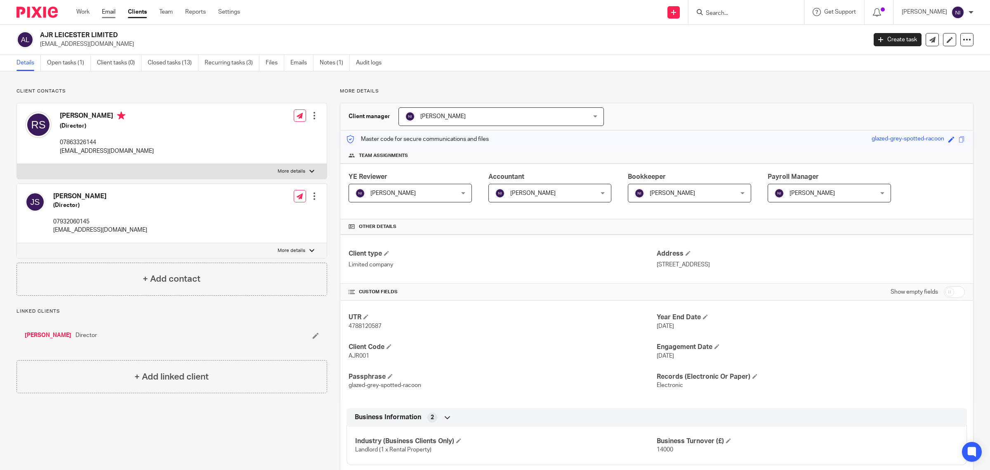
click at [111, 13] on link "Email" at bounding box center [109, 12] width 14 height 8
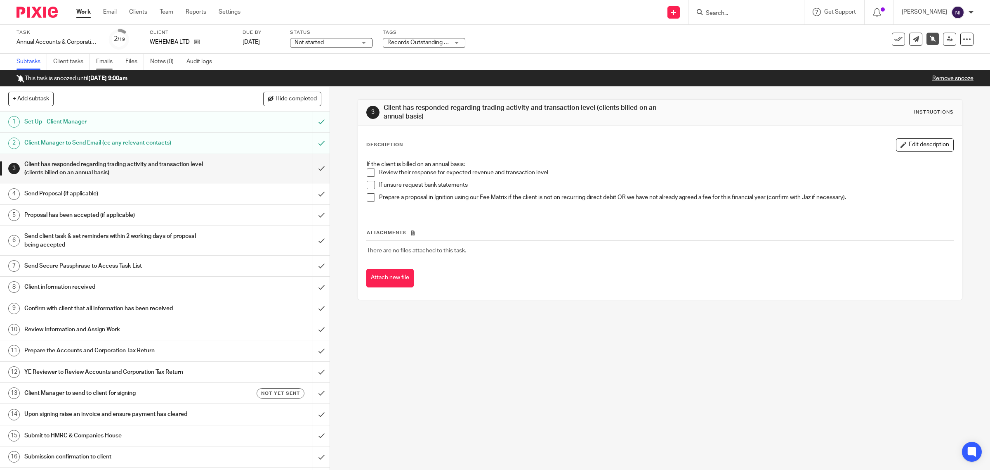
click at [106, 62] on link "Emails" at bounding box center [107, 62] width 23 height 16
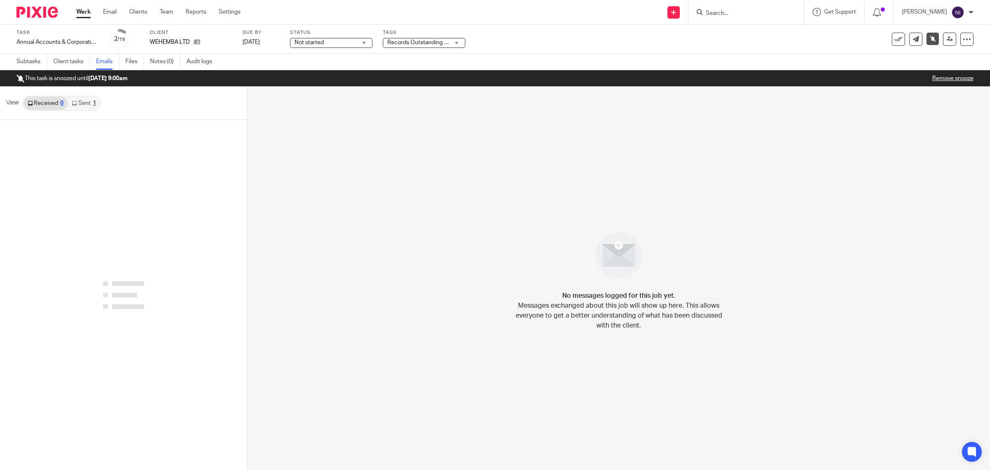
click at [83, 104] on link "Sent 1" at bounding box center [84, 103] width 32 height 13
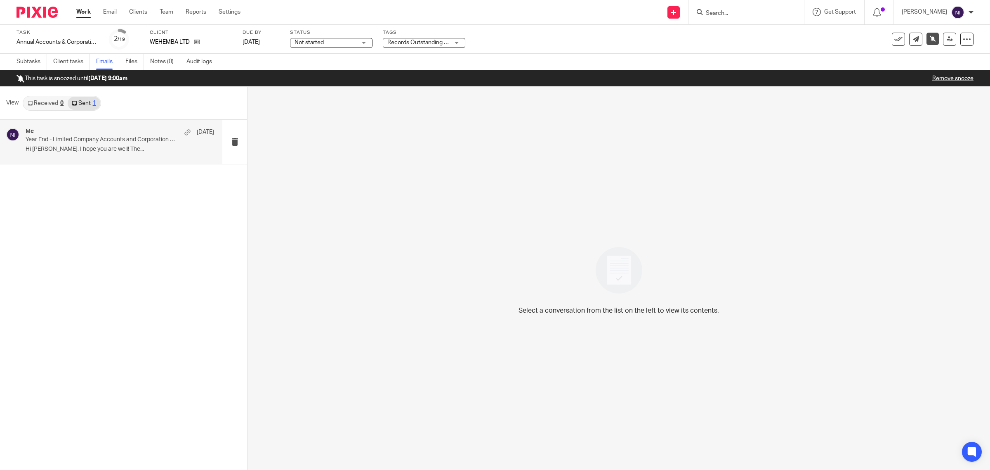
click at [90, 144] on div "Me [DATE] Year End - Limited Company Accounts and Corporation Tax Return Can No…" at bounding box center [120, 142] width 189 height 28
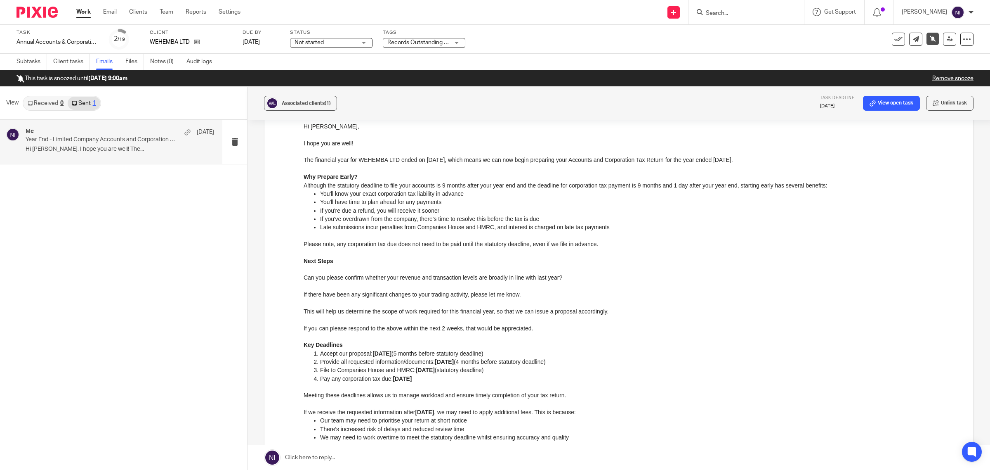
scroll to position [103, 0]
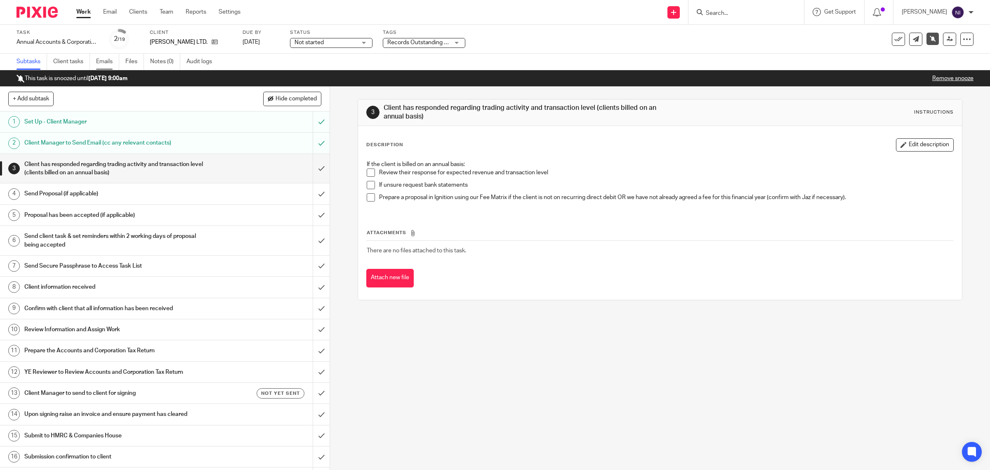
click at [113, 59] on link "Emails" at bounding box center [107, 62] width 23 height 16
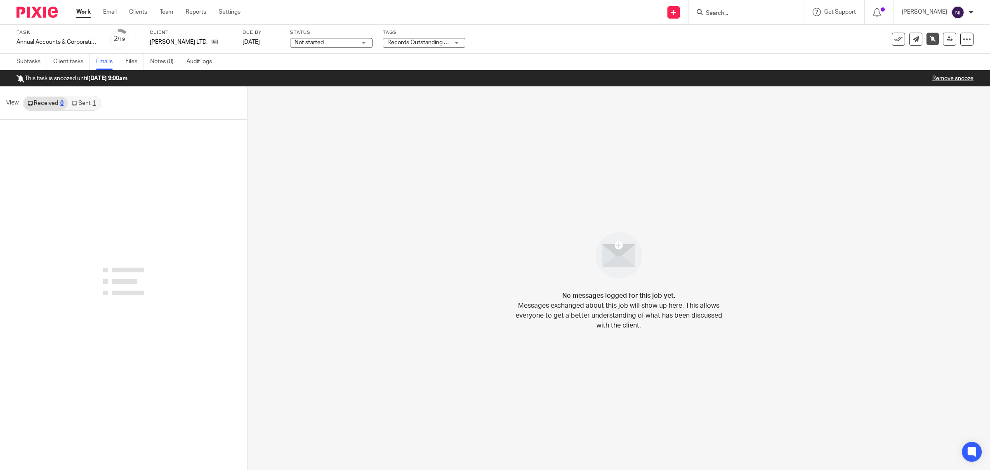
click at [90, 102] on link "Sent 1" at bounding box center [84, 103] width 32 height 13
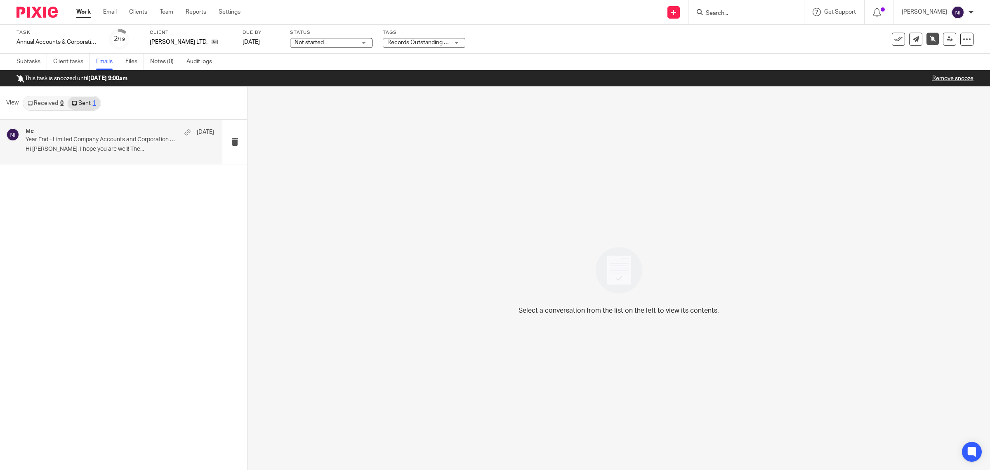
click at [122, 148] on p "Hi Jasbir, I hope you are well! The..." at bounding box center [120, 149] width 189 height 7
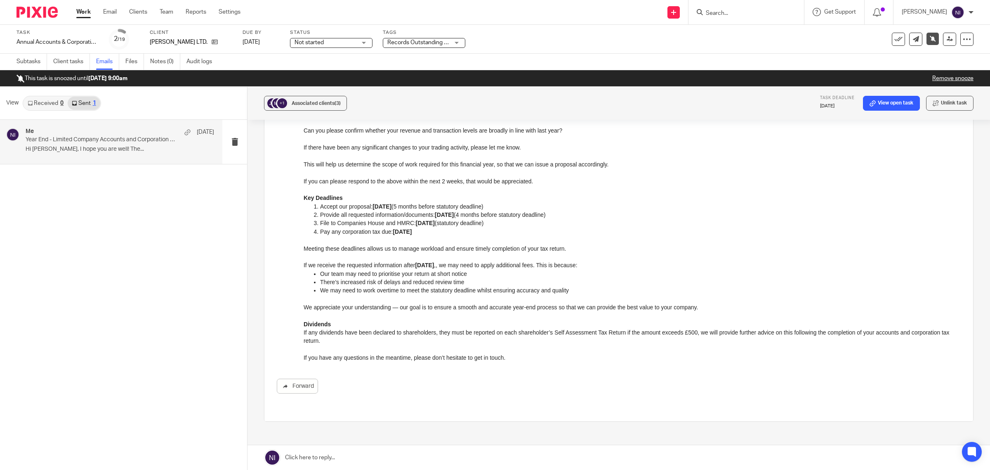
scroll to position [285, 0]
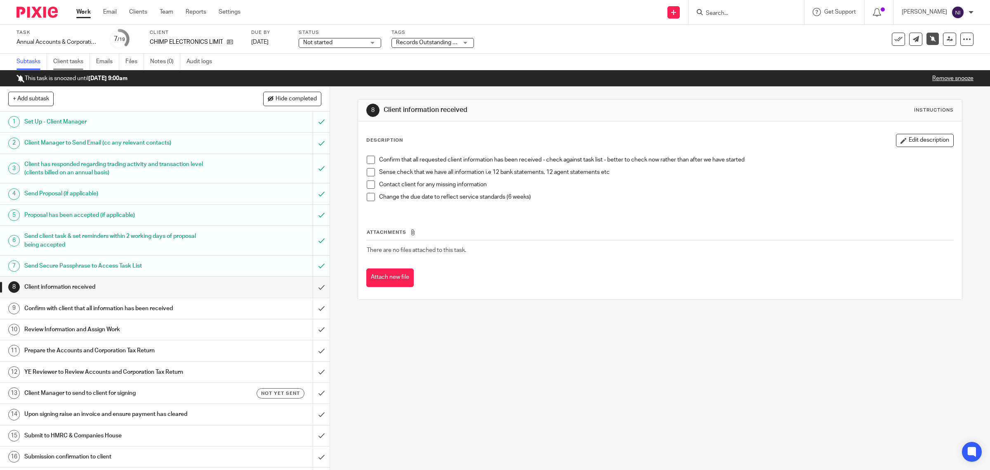
click at [83, 65] on link "Client tasks" at bounding box center [71, 62] width 37 height 16
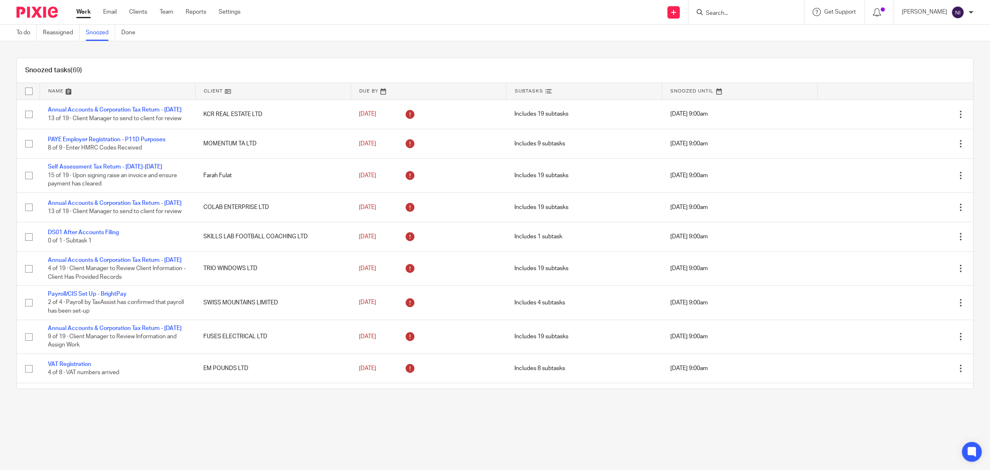
click at [63, 85] on link at bounding box center [117, 91] width 155 height 17
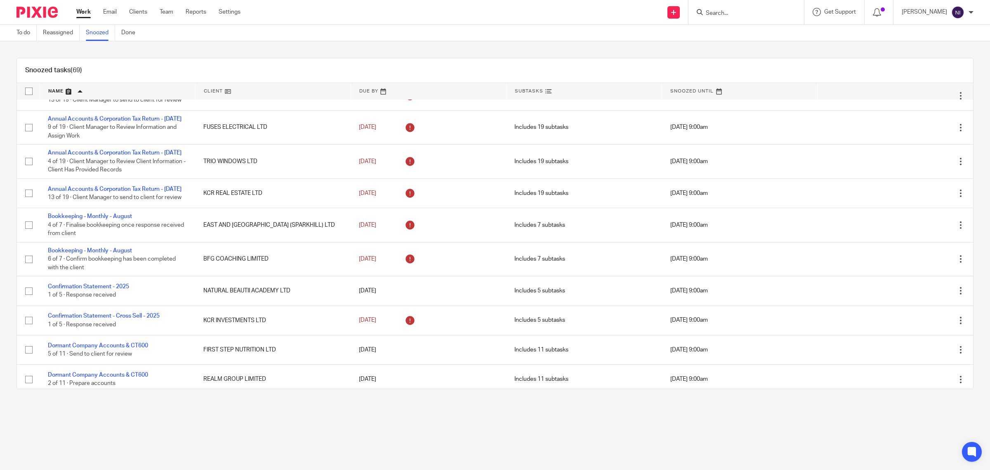
scroll to position [464, 0]
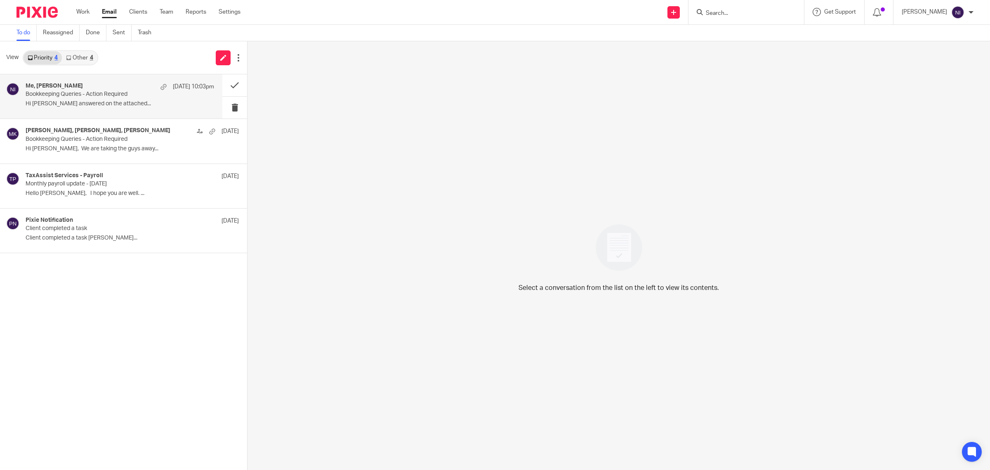
click at [100, 92] on p "Bookkeeping Queries - Action Required" at bounding box center [101, 94] width 151 height 7
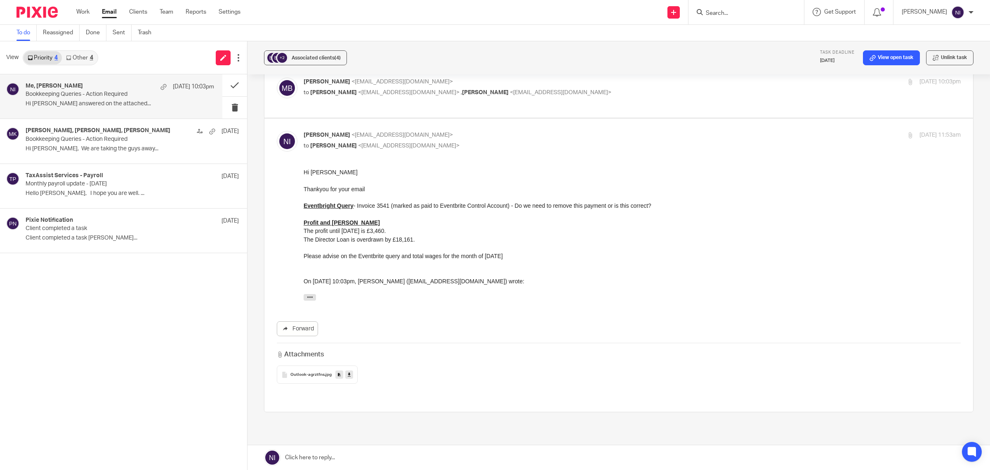
scroll to position [182, 0]
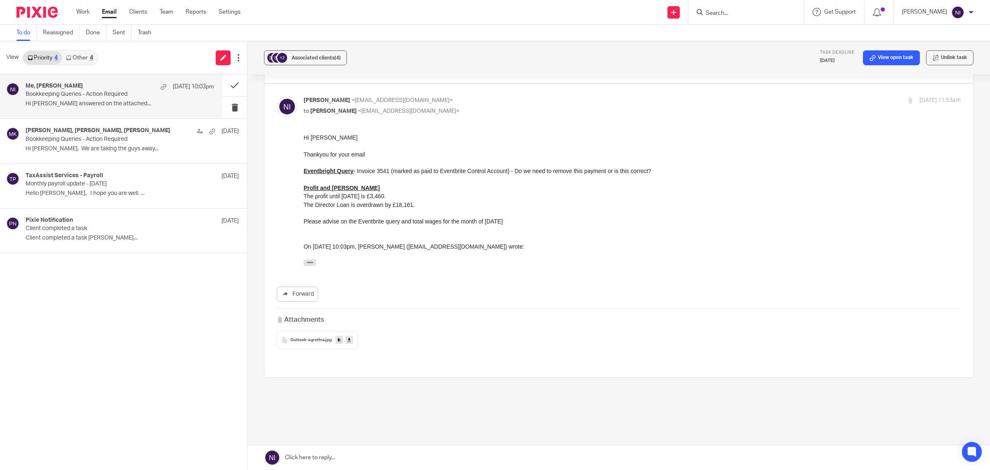
click at [82, 54] on link "Other 4" at bounding box center [79, 57] width 35 height 13
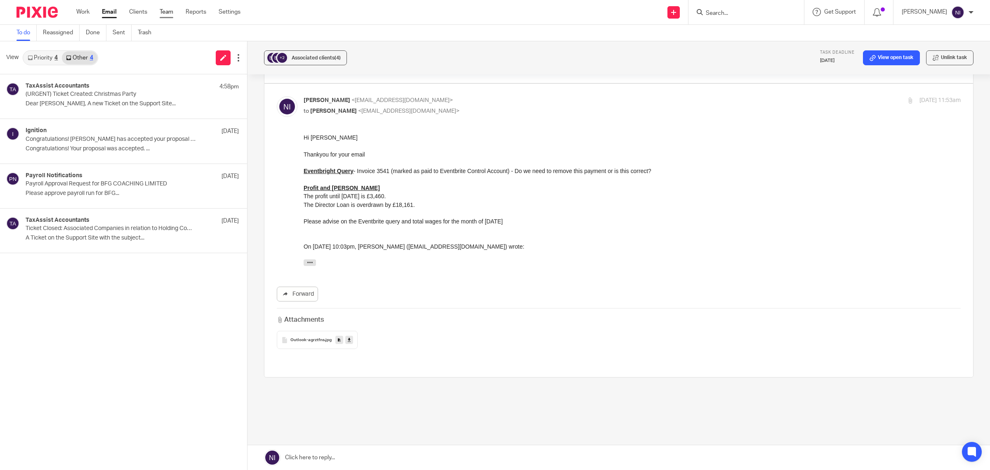
click at [170, 10] on link "Team" at bounding box center [167, 12] width 14 height 8
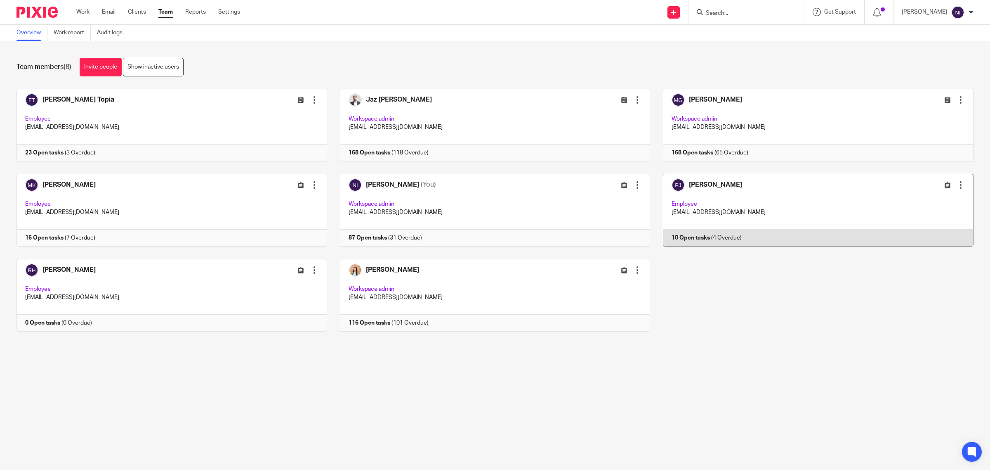
click at [689, 186] on link at bounding box center [811, 210] width 323 height 73
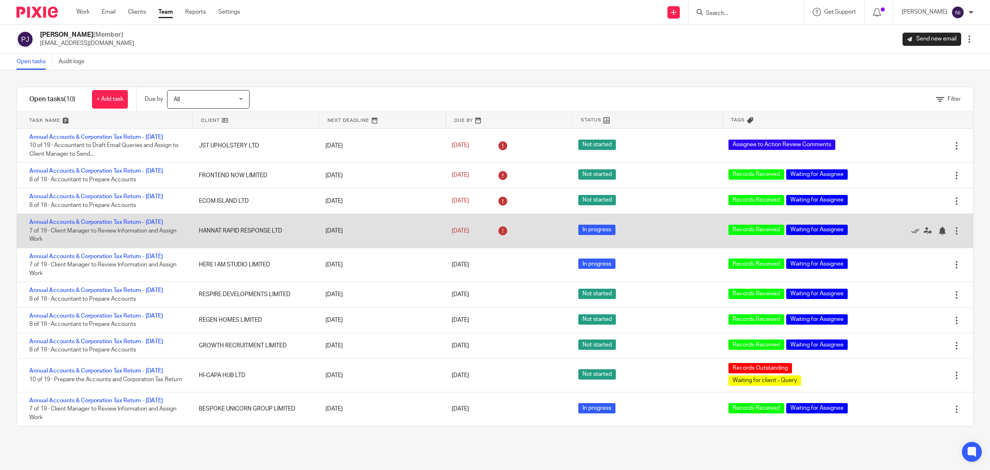
scroll to position [75, 0]
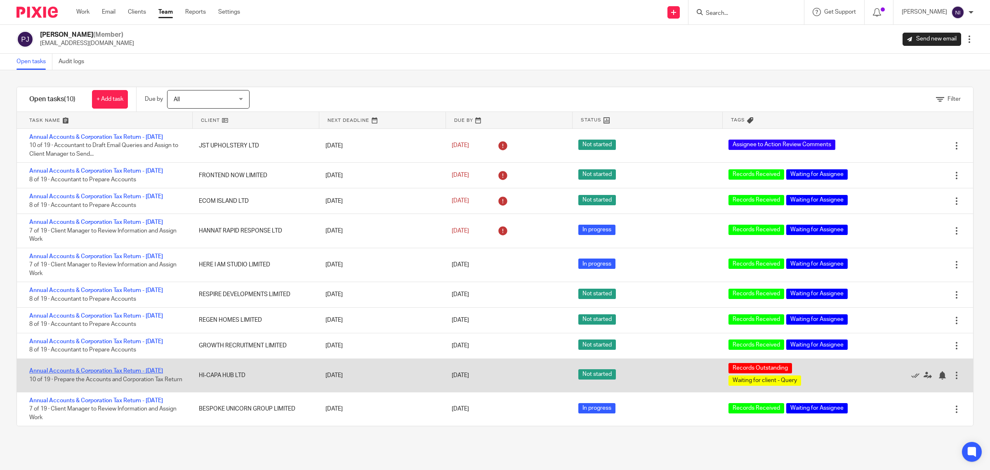
click at [146, 368] on link "Annual Accounts & Corporation Tax Return - [DATE]" at bounding box center [96, 371] width 134 height 6
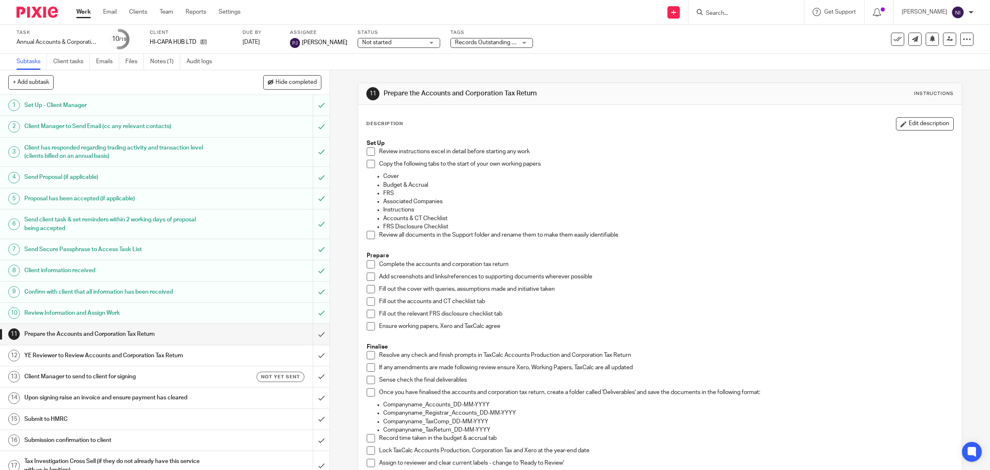
click at [465, 36] on div "Tags Records Outstanding + 1 HIGH PRIORITY! Onboarding Waiting for Onboarding t…" at bounding box center [492, 39] width 83 height 20
click at [477, 42] on span "Records Outstanding + 1" at bounding box center [487, 43] width 64 height 6
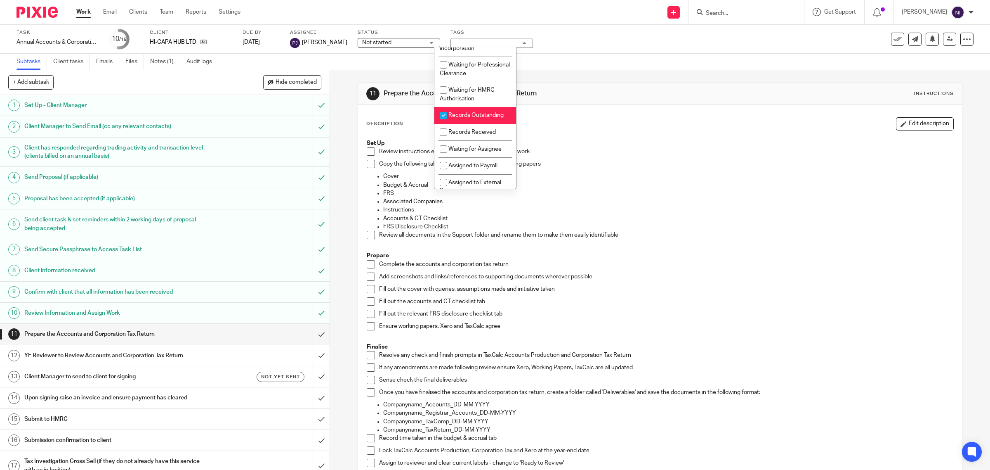
scroll to position [95, 0]
click at [475, 120] on li "Records Received" at bounding box center [475, 112] width 82 height 17
checkbox input "true"
click at [473, 104] on li "Records Outstanding" at bounding box center [475, 95] width 82 height 17
checkbox input "false"
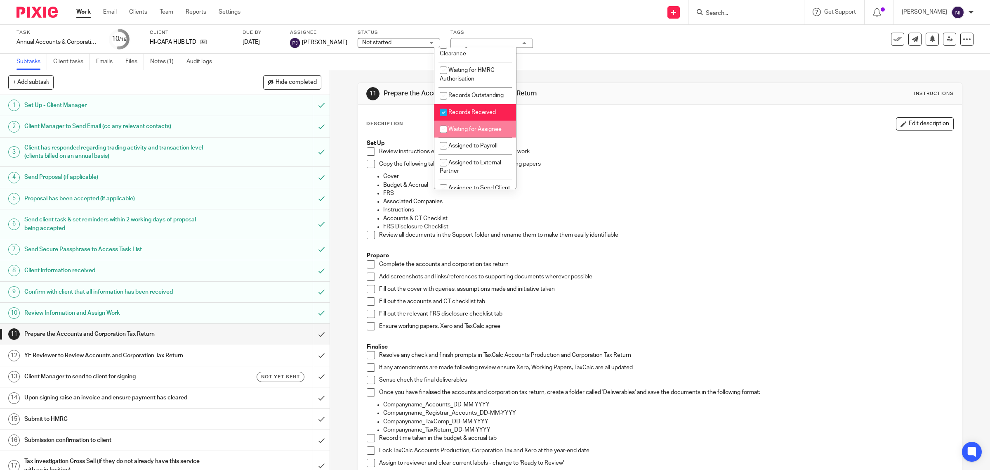
click at [473, 137] on li "Waiting for Assignee" at bounding box center [475, 128] width 82 height 17
checkbox input "true"
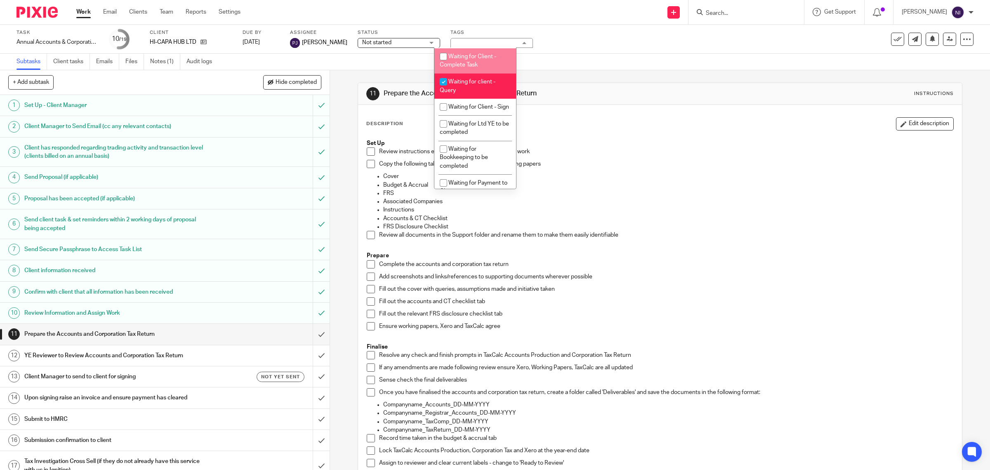
click at [484, 73] on li "Waiting for Client - Complete Task" at bounding box center [475, 60] width 82 height 25
click at [481, 68] on span "Waiting for Client - Complete Task" at bounding box center [468, 61] width 57 height 14
checkbox input "false"
click at [481, 93] on span "Waiting for client - Query" at bounding box center [468, 86] width 56 height 14
checkbox input "false"
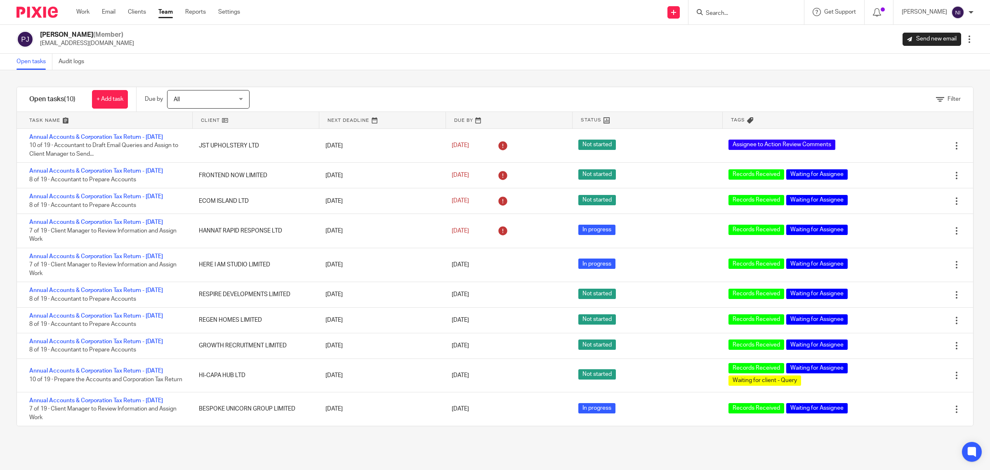
scroll to position [75, 0]
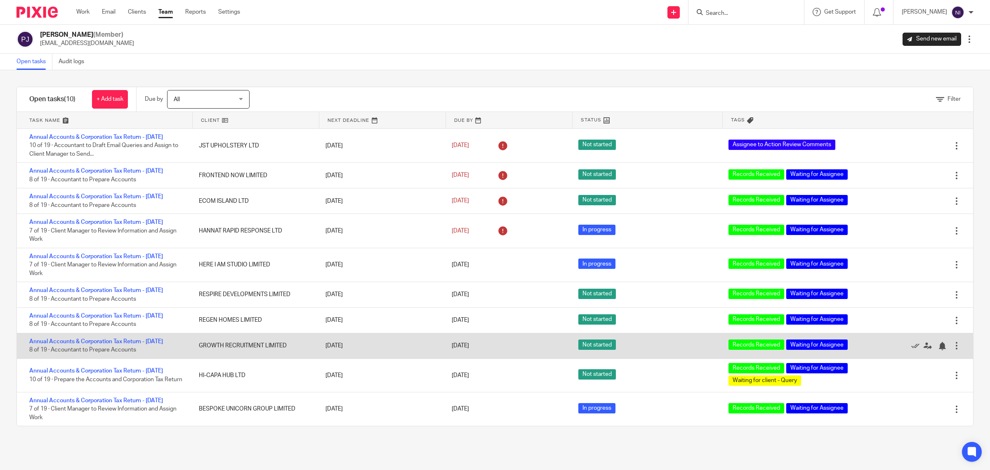
drag, startPoint x: 160, startPoint y: 359, endPoint x: 177, endPoint y: 319, distance: 43.8
click at [160, 368] on link "Annual Accounts & Corporation Tax Return - [DATE]" at bounding box center [96, 371] width 134 height 6
